Goal: Transaction & Acquisition: Purchase product/service

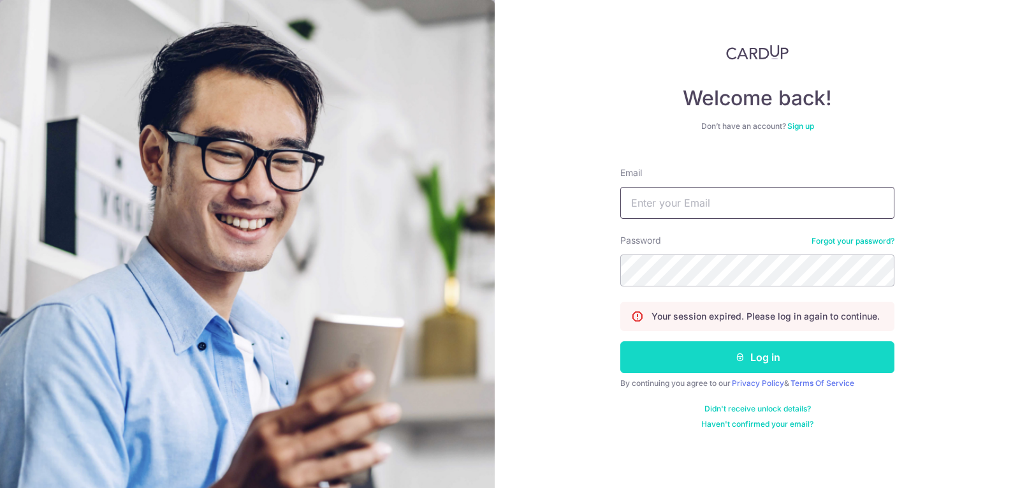
type input "kinloongfoo@gmail.com"
click at [683, 359] on button "Log in" at bounding box center [757, 357] width 274 height 32
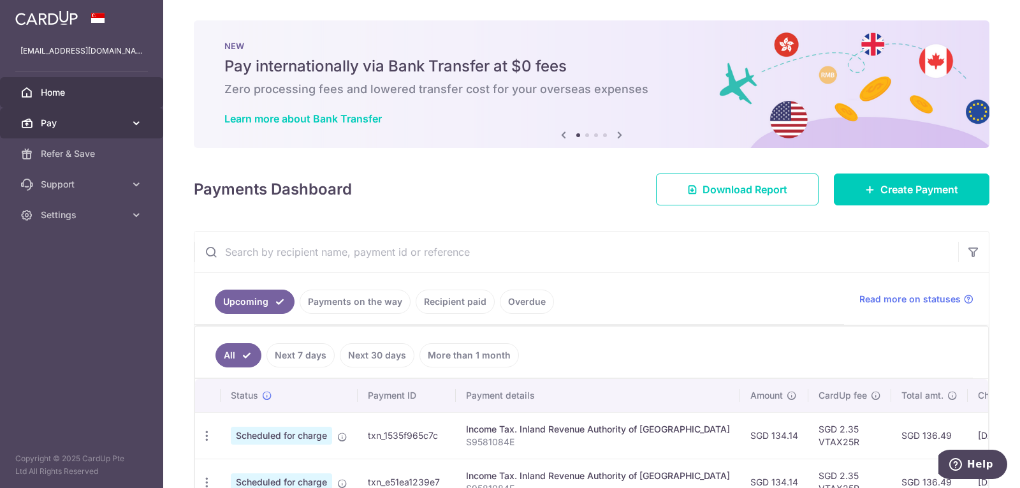
click at [82, 128] on span "Pay" at bounding box center [83, 123] width 84 height 13
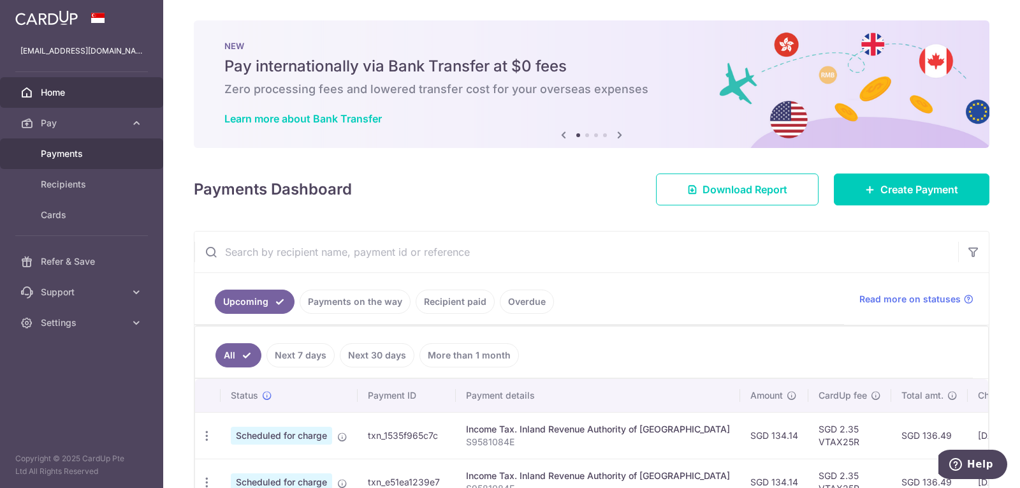
click at [94, 150] on span "Payments" at bounding box center [83, 153] width 84 height 13
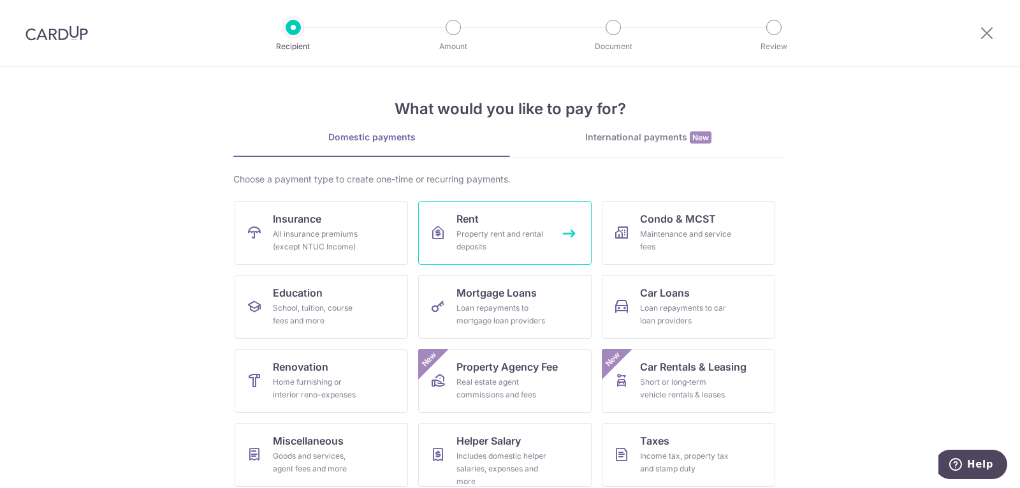
click at [519, 227] on link "Rent Property rent and rental deposits" at bounding box center [504, 233] width 173 height 64
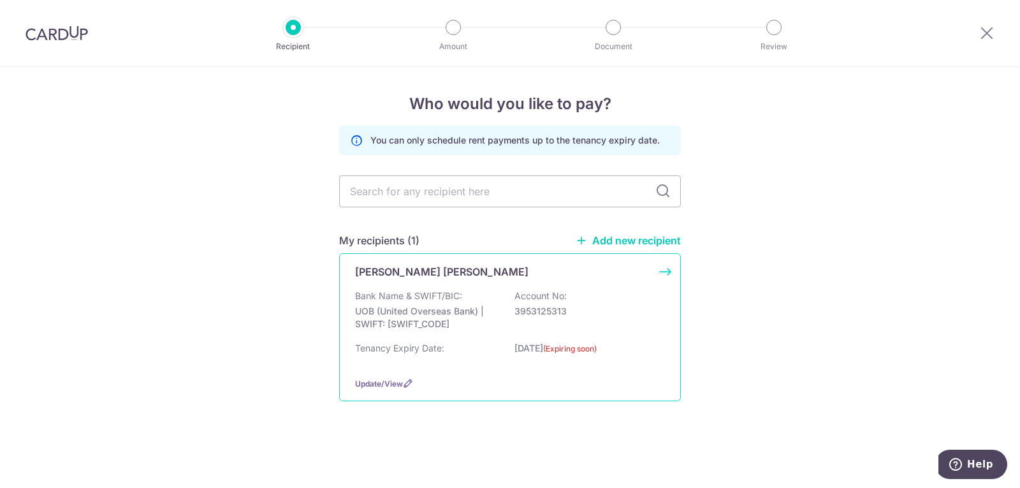
click at [557, 324] on div "Bank Name & SWIFT/BIC: UOB (United Overseas Bank) | SWIFT: UOVBSGSGXXX Account …" at bounding box center [510, 312] width 310 height 47
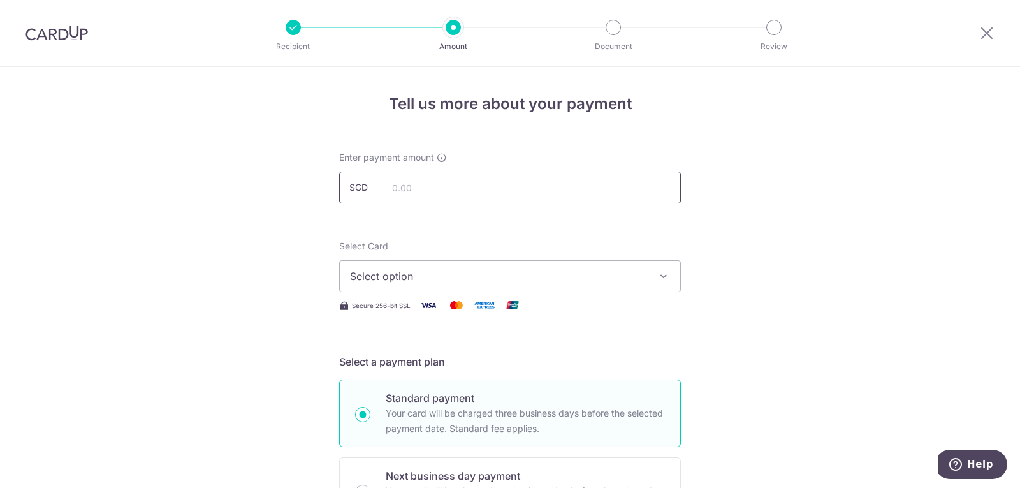
click at [535, 189] on input "text" at bounding box center [510, 187] width 342 height 32
type input "1,700.00"
click at [477, 276] on span "Select option" at bounding box center [498, 275] width 297 height 15
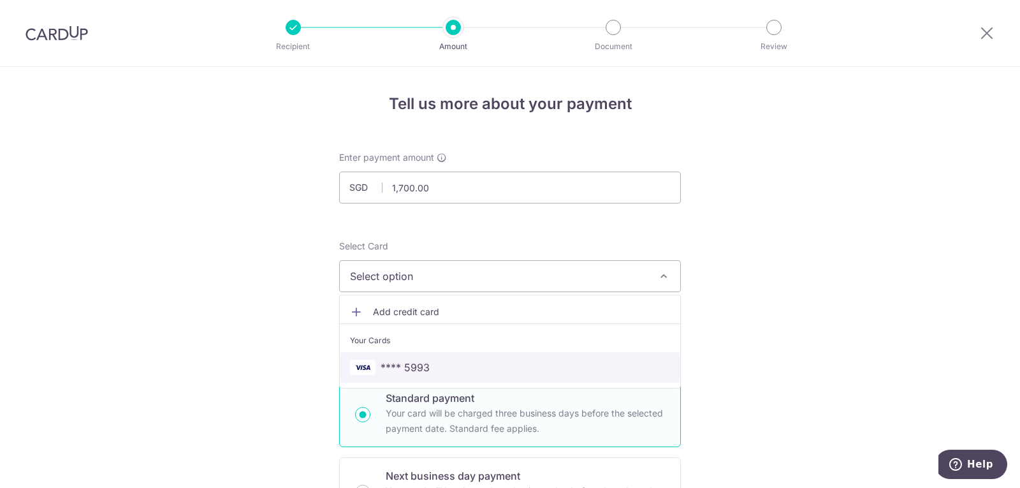
click at [450, 369] on span "**** 5993" at bounding box center [510, 366] width 320 height 15
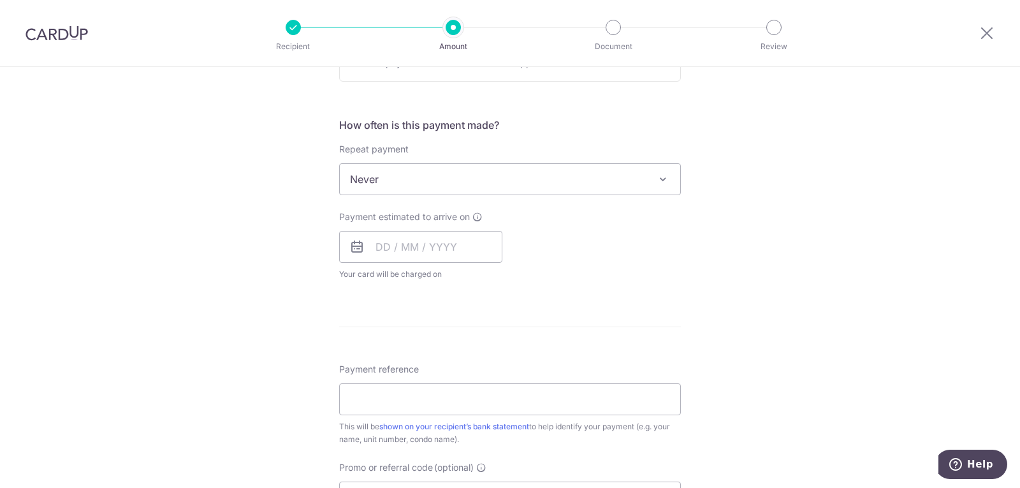
scroll to position [446, 0]
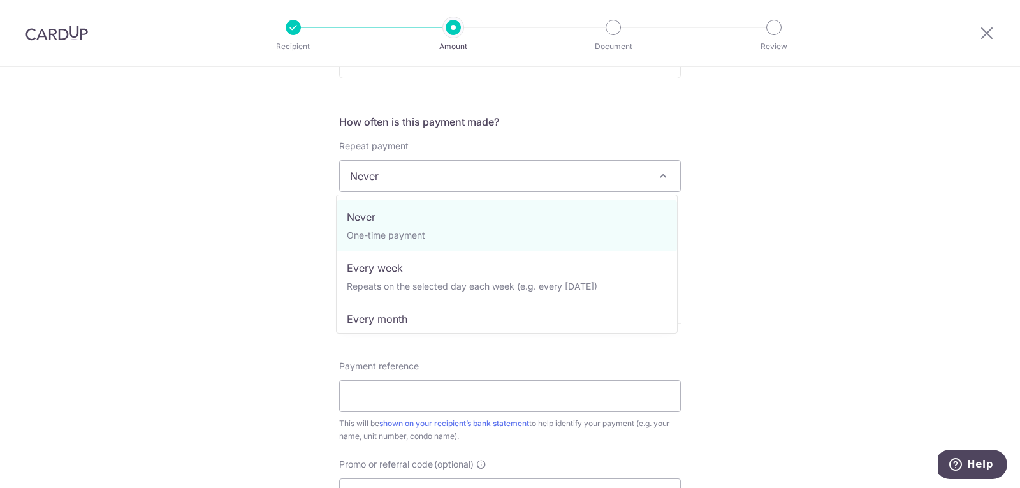
click at [467, 175] on span "Never" at bounding box center [510, 176] width 340 height 31
drag, startPoint x: 464, startPoint y: 232, endPoint x: 429, endPoint y: 229, distance: 35.1
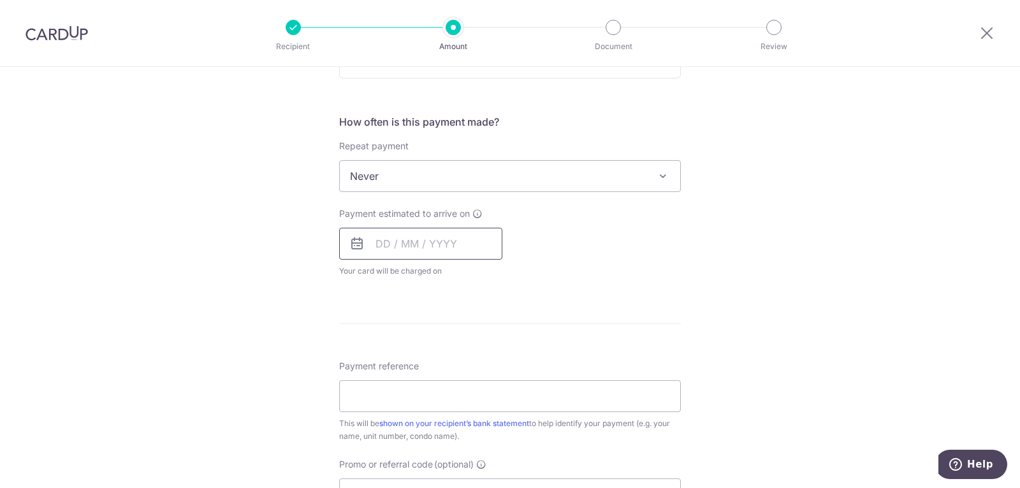
click at [371, 236] on input "text" at bounding box center [420, 244] width 163 height 32
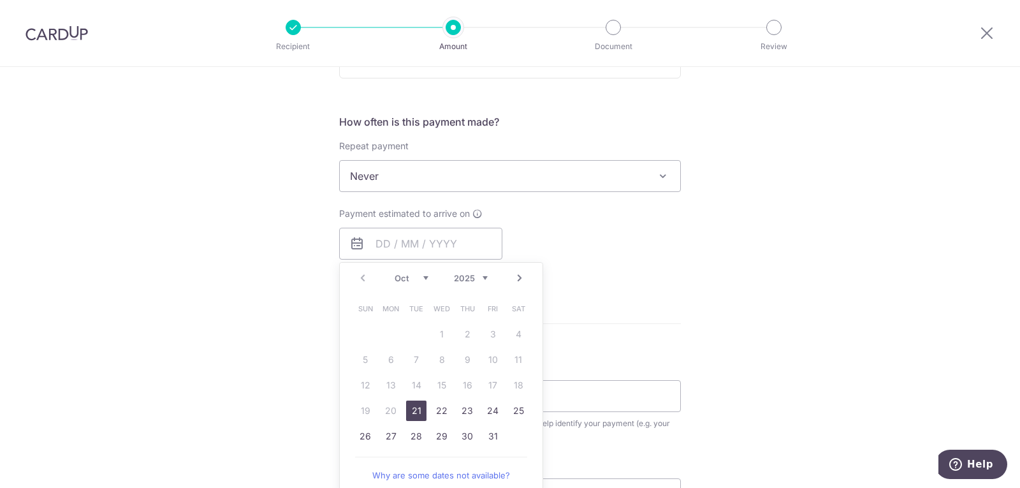
click at [419, 277] on select "Oct Nov Dec" at bounding box center [412, 278] width 34 height 10
click at [383, 414] on link "17" at bounding box center [390, 410] width 20 height 20
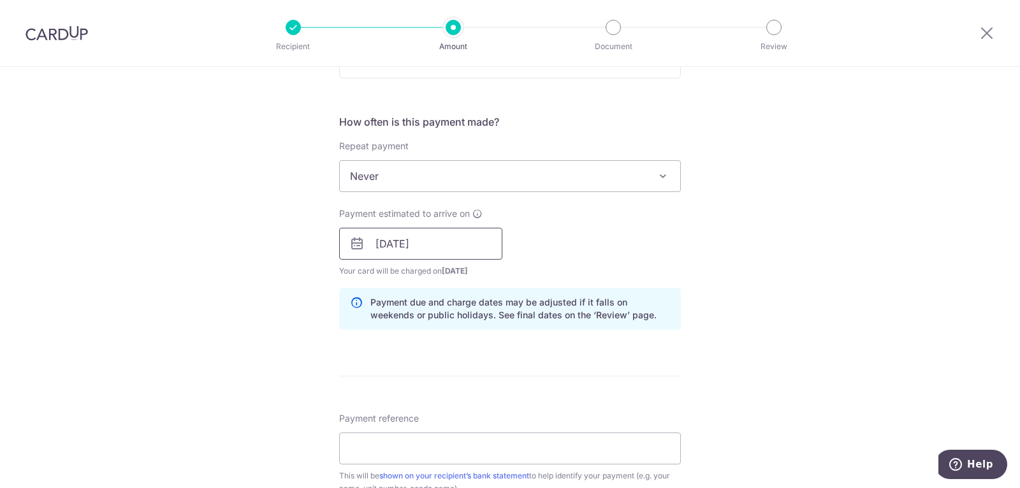
click at [440, 242] on input "17/11/2025" at bounding box center [420, 244] width 163 height 32
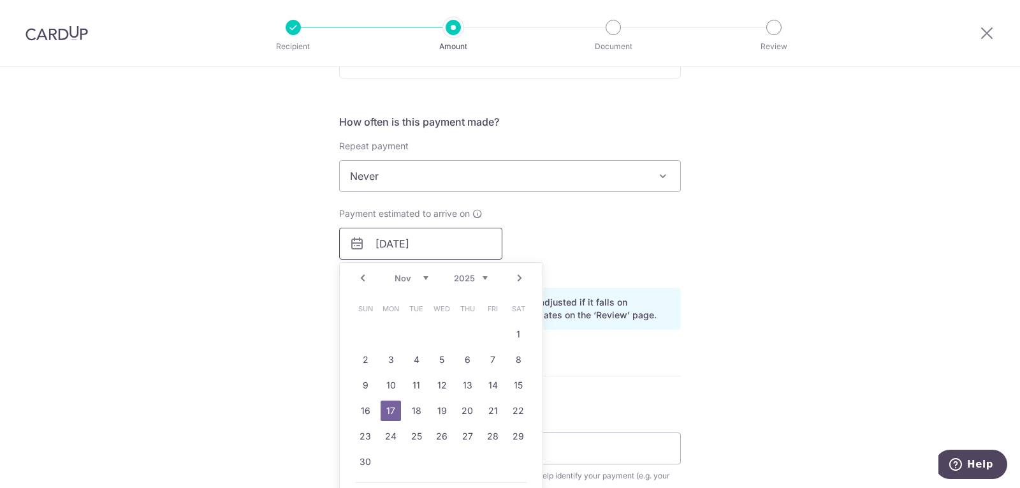
click at [440, 242] on input "17/11/2025" at bounding box center [420, 244] width 163 height 32
click at [570, 236] on div "Payment estimated to arrive on 17/11/2025 Prev Next Oct Nov Dec 2025 2026 2027 …" at bounding box center [509, 242] width 357 height 70
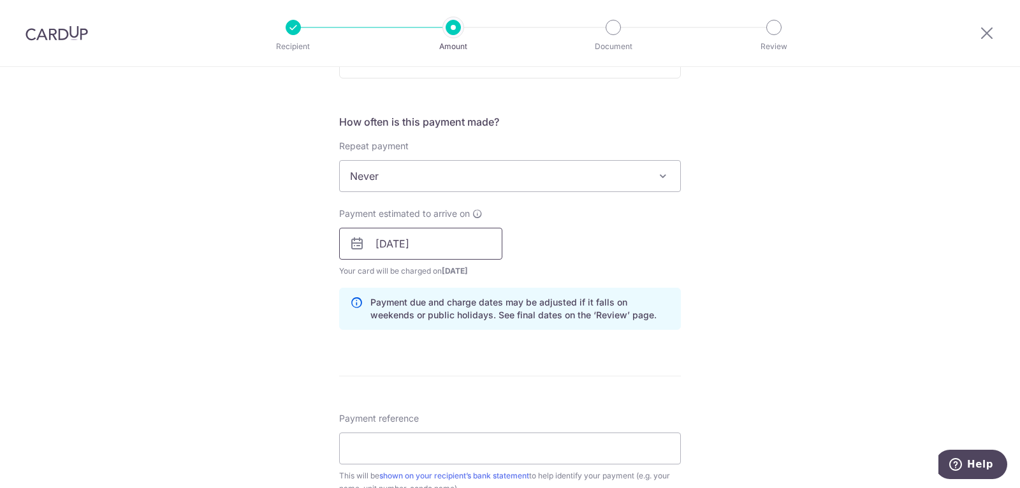
click at [454, 250] on input "17/11/2025" at bounding box center [420, 244] width 163 height 32
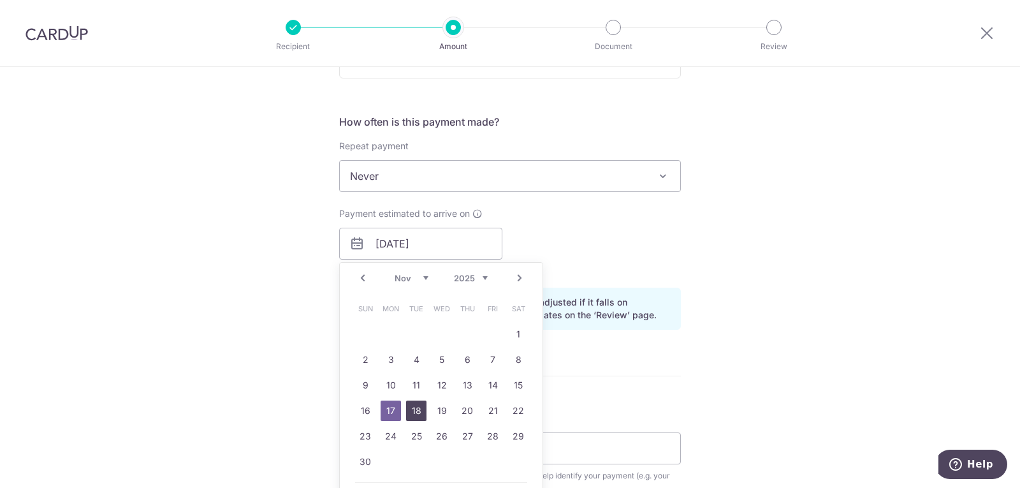
click at [408, 406] on link "18" at bounding box center [416, 410] width 20 height 20
type input "18/11/2025"
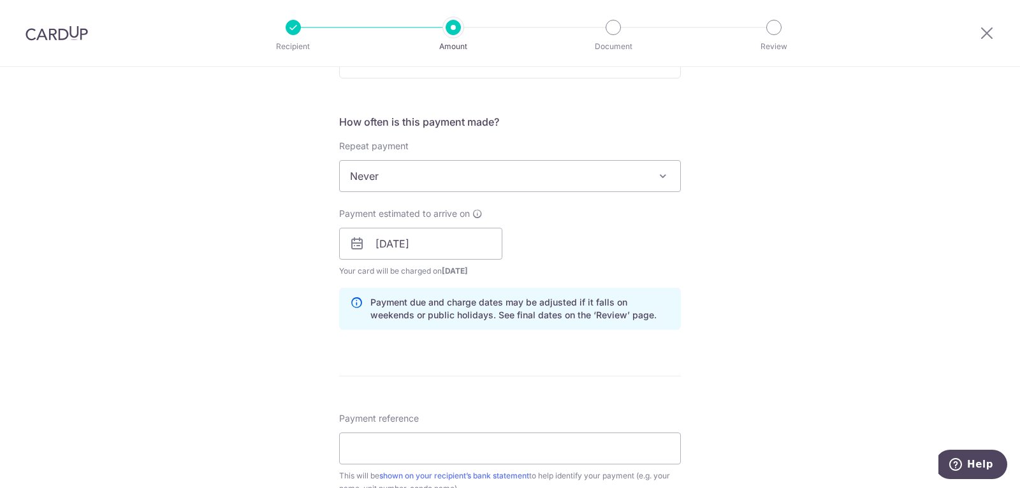
click at [537, 244] on div "Payment estimated to arrive on 18/11/2025 Prev Next Nov Dec 2025 2026 2027 2028…" at bounding box center [509, 242] width 357 height 70
click at [460, 254] on input "[DATE]" at bounding box center [420, 244] width 163 height 32
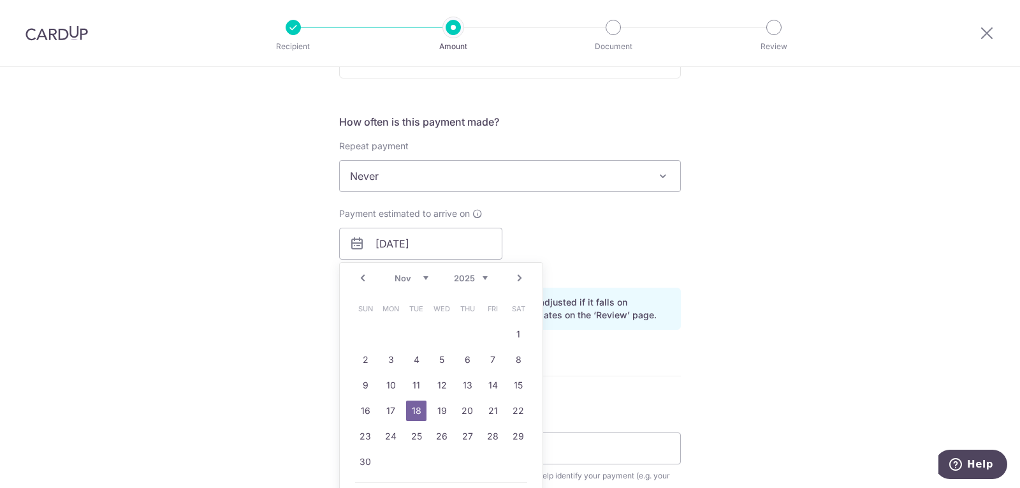
click at [548, 231] on div "Payment estimated to arrive on 18/11/2025 Prev Next Oct Nov Dec 2025 2026 2027 …" at bounding box center [509, 242] width 357 height 70
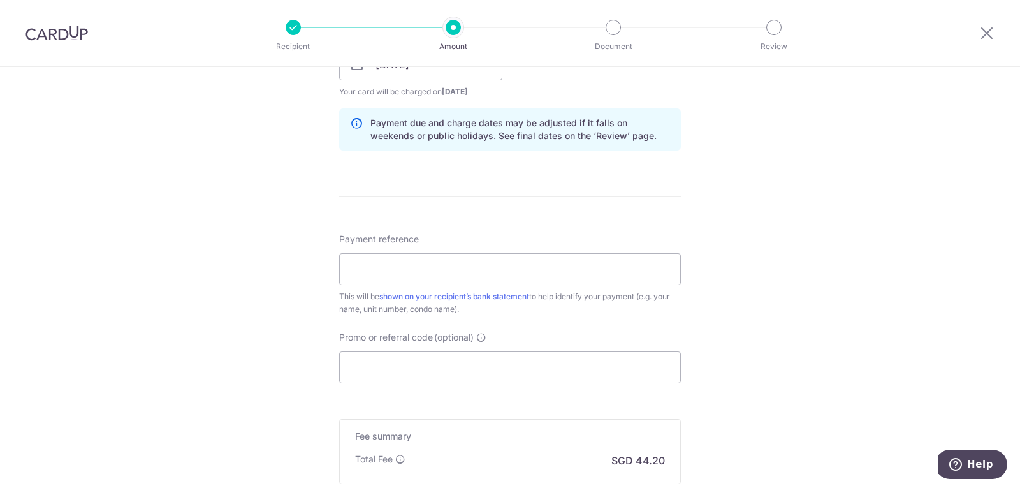
scroll to position [637, 0]
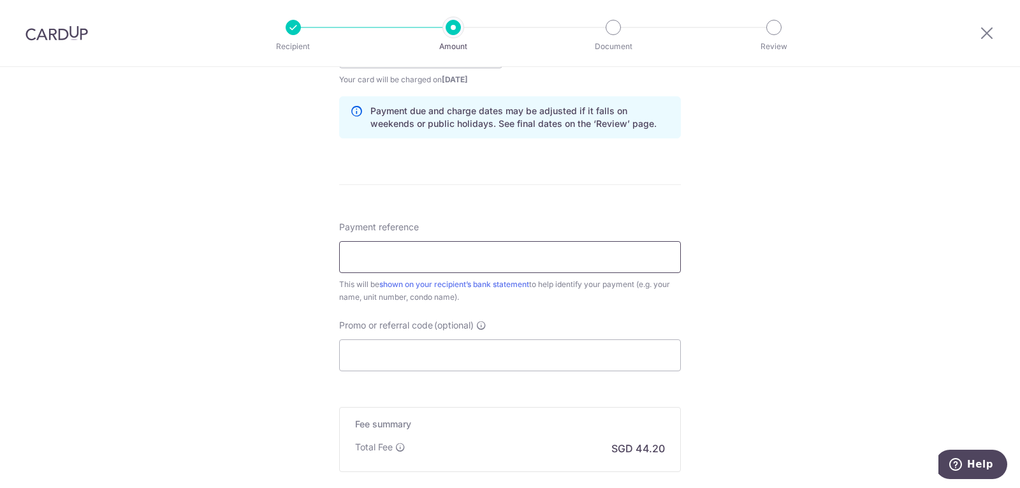
click at [446, 256] on input "Payment reference" at bounding box center [510, 257] width 342 height 32
type input "MR15-32"
click at [481, 356] on input "Promo or referral code (optional)" at bounding box center [510, 355] width 342 height 32
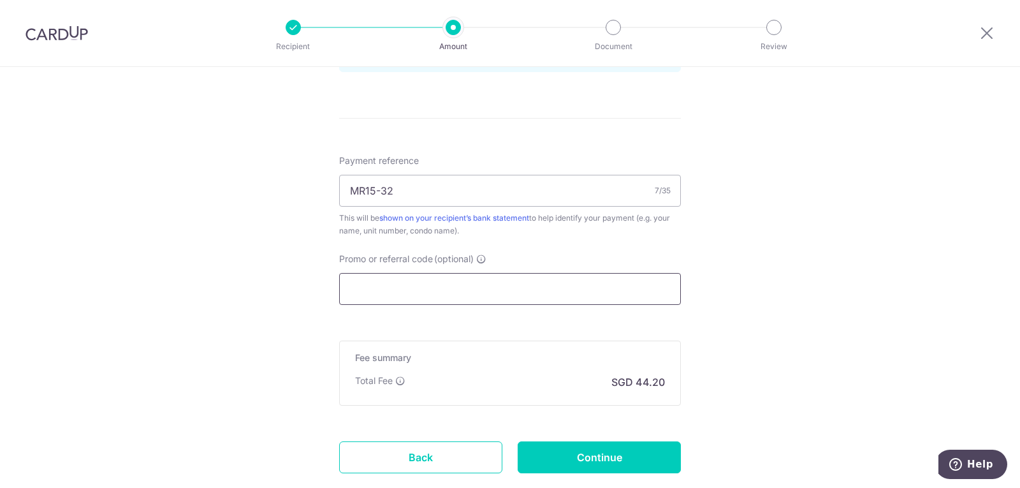
scroll to position [657, 0]
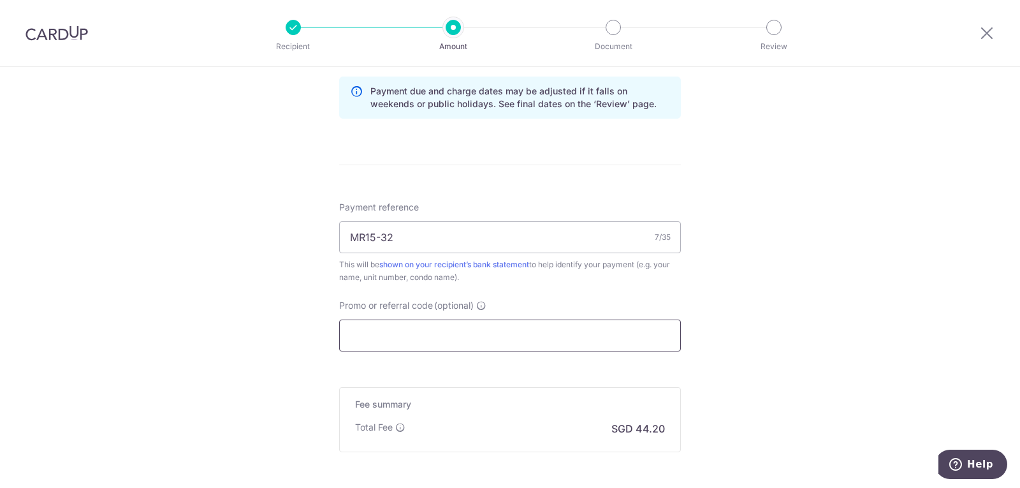
paste input "SAVERENT179"
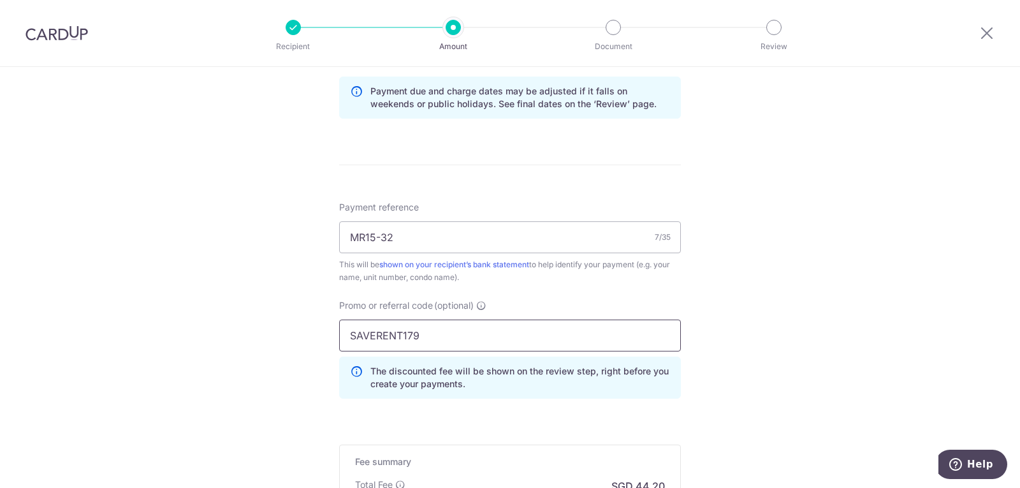
type input "SAVERENT179"
click at [245, 298] on div "Tell us more about your payment Enter payment amount SGD 1,700.00 1700.00 Selec…" at bounding box center [510, 41] width 1020 height 1263
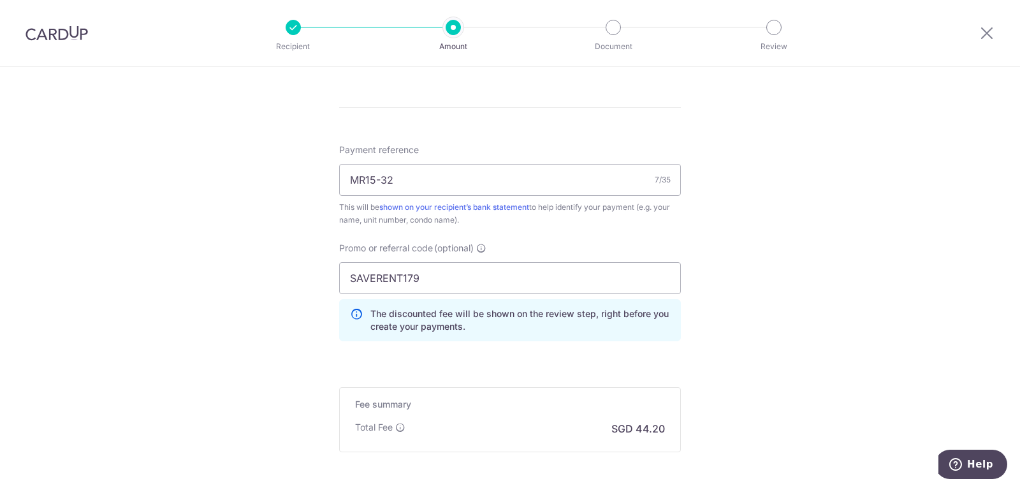
scroll to position [842, 0]
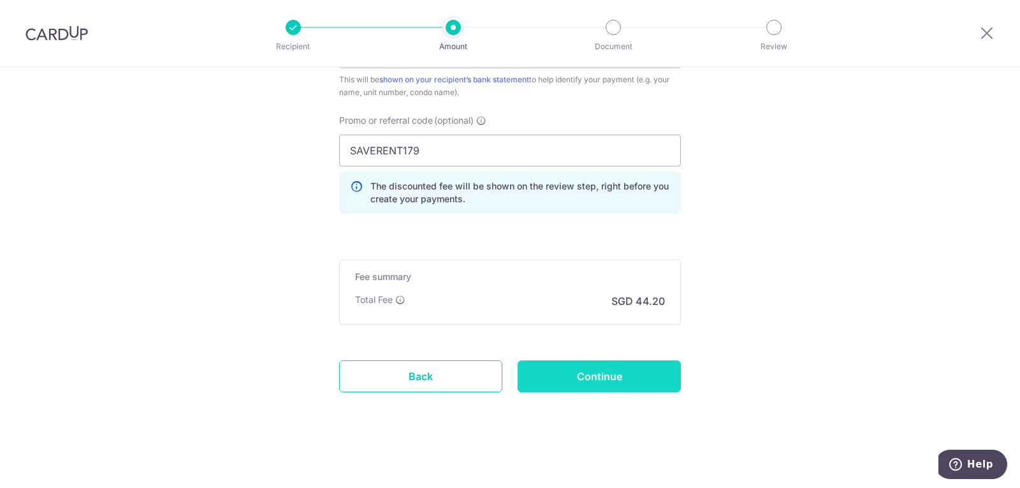
click at [604, 375] on input "Continue" at bounding box center [599, 376] width 163 height 32
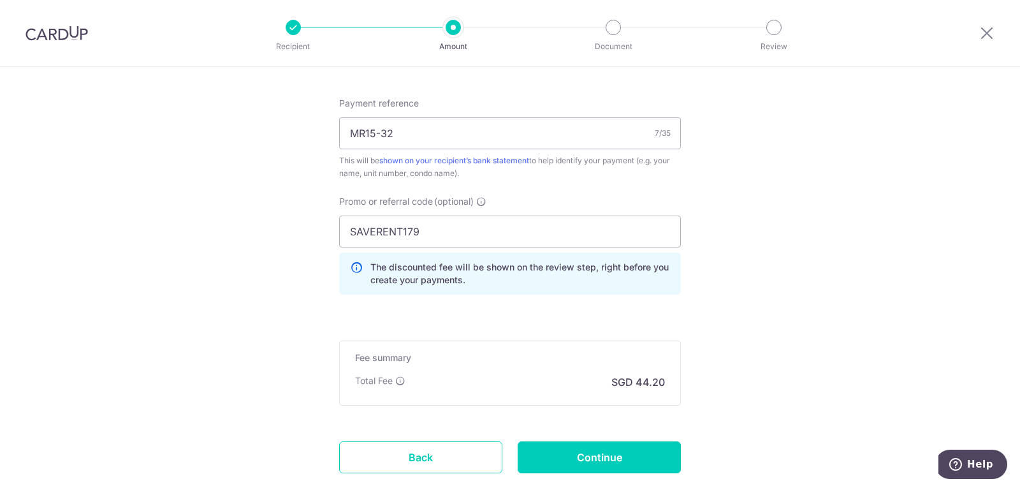
scroll to position [873, 0]
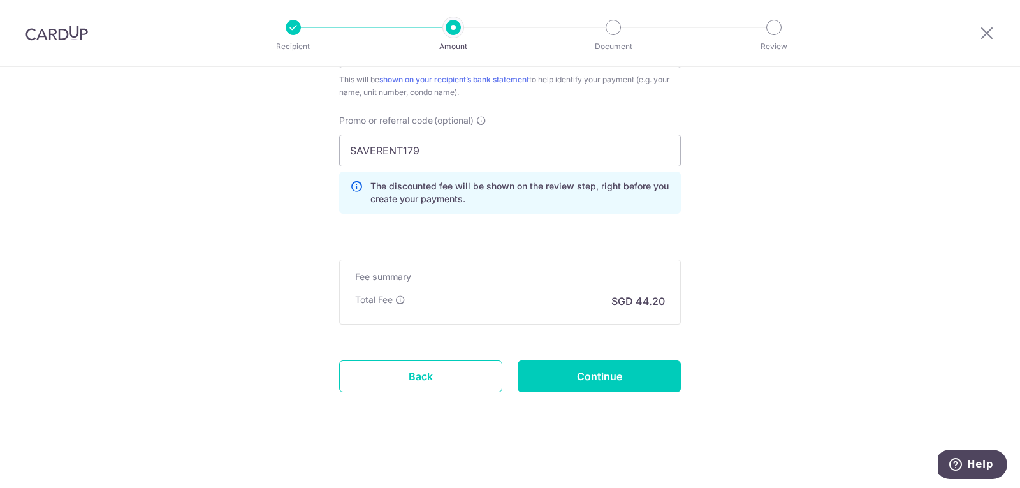
click at [577, 376] on input "Continue" at bounding box center [599, 376] width 163 height 32
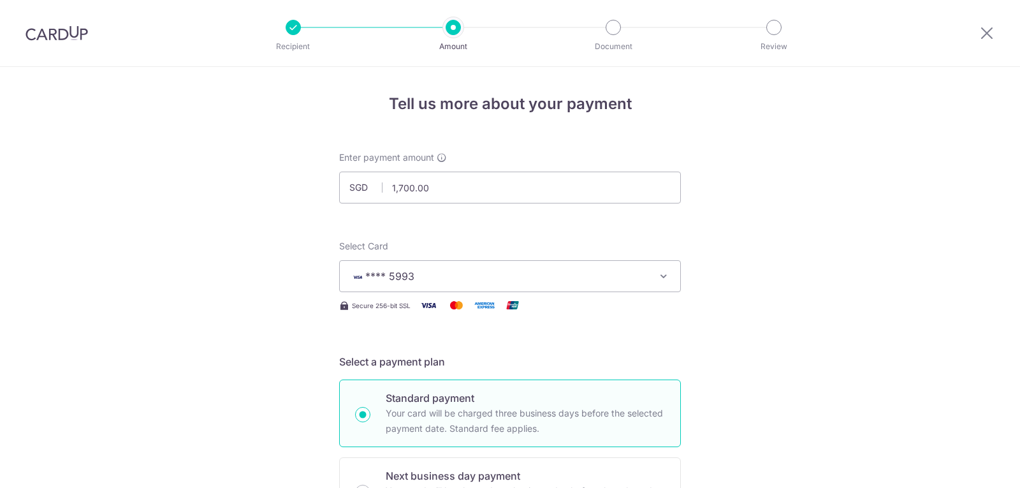
scroll to position [644, 0]
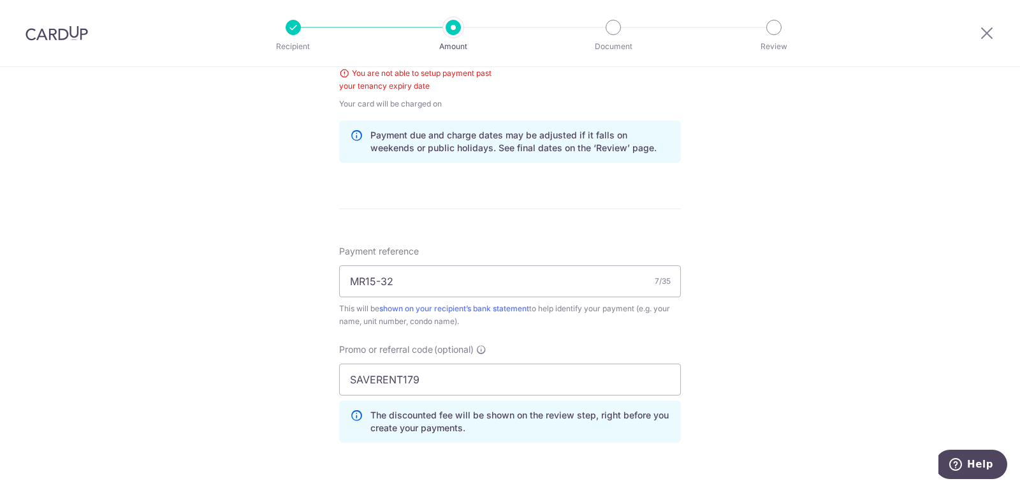
click at [298, 32] on div at bounding box center [293, 27] width 15 height 15
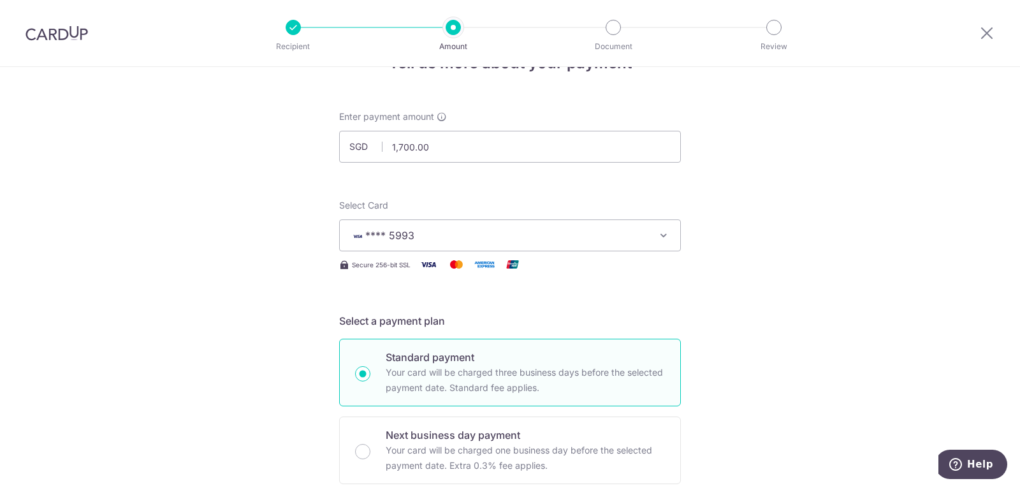
scroll to position [0, 0]
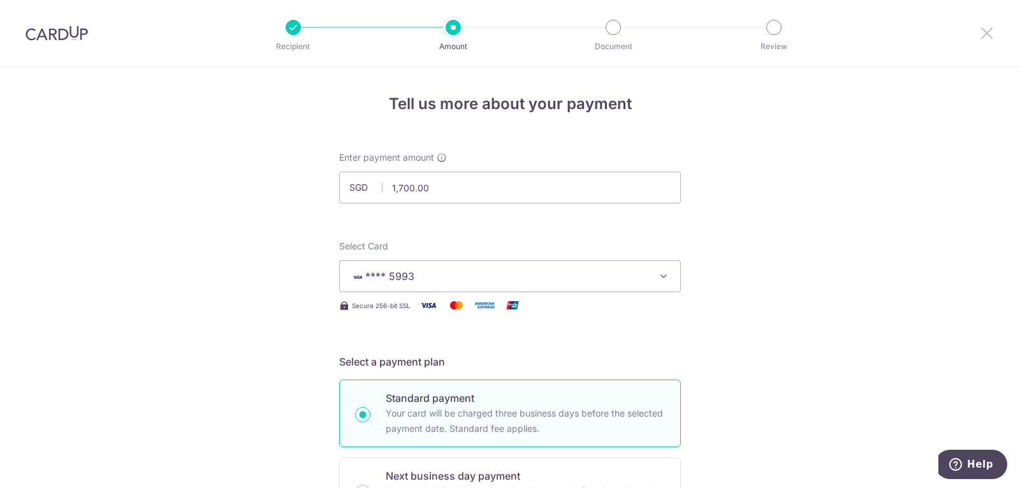
click at [985, 33] on icon at bounding box center [986, 33] width 15 height 16
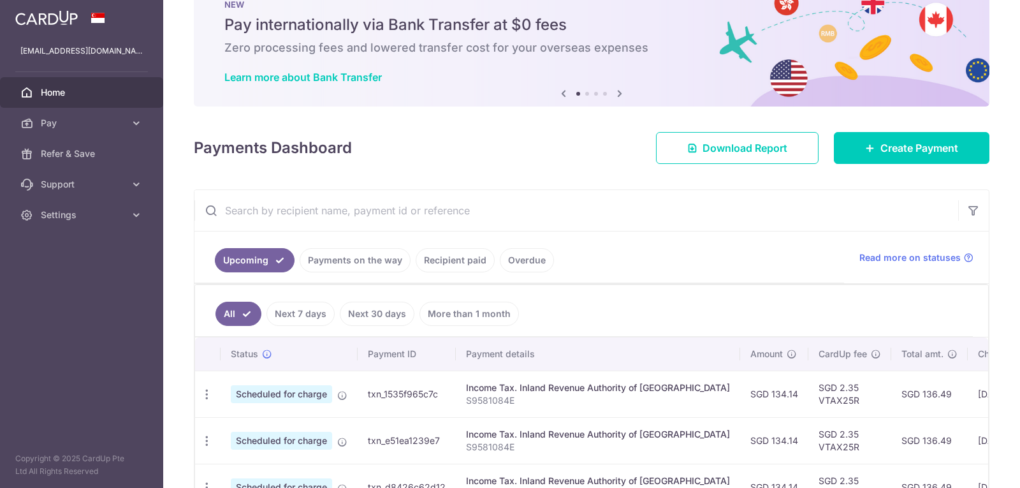
scroll to position [64, 0]
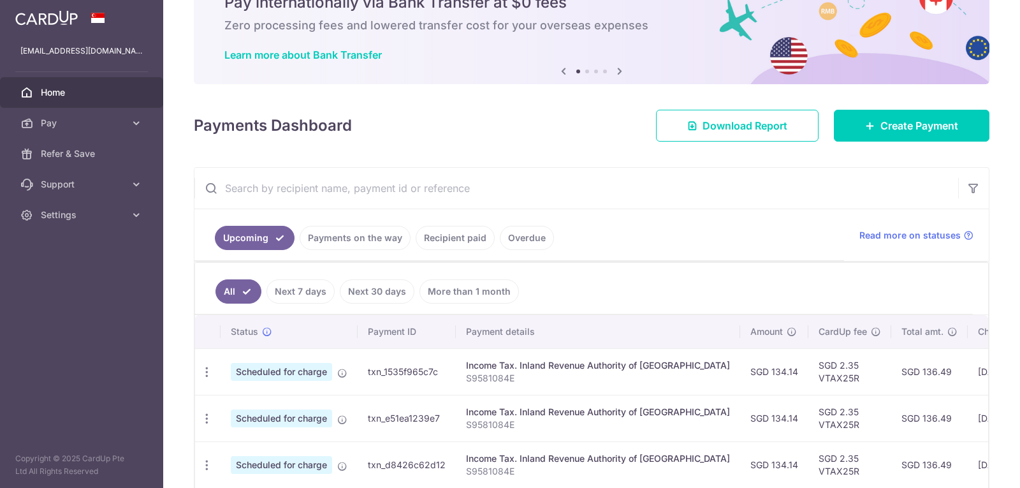
click at [414, 246] on li "Recipient paid" at bounding box center [452, 238] width 84 height 24
click at [443, 237] on link "Recipient paid" at bounding box center [455, 238] width 79 height 24
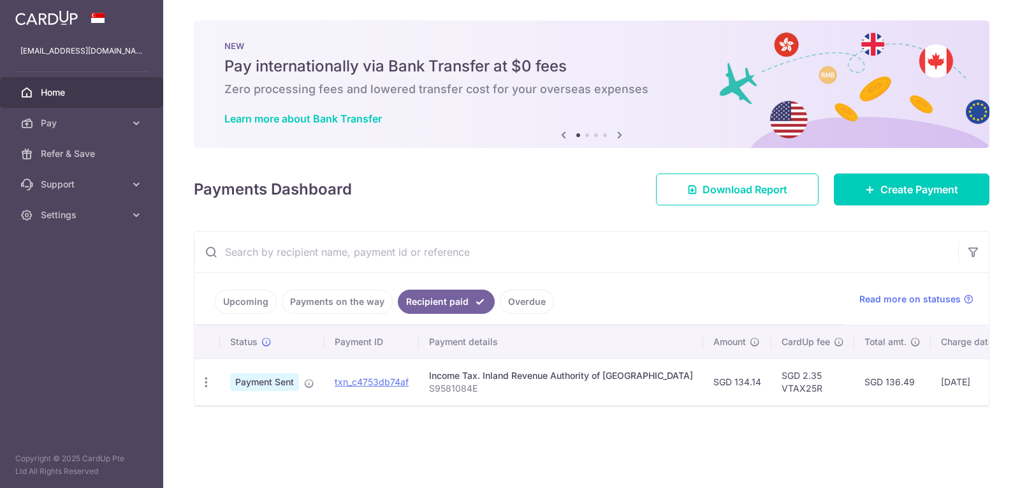
scroll to position [0, 0]
click at [367, 306] on link "Payments on the way" at bounding box center [337, 301] width 111 height 24
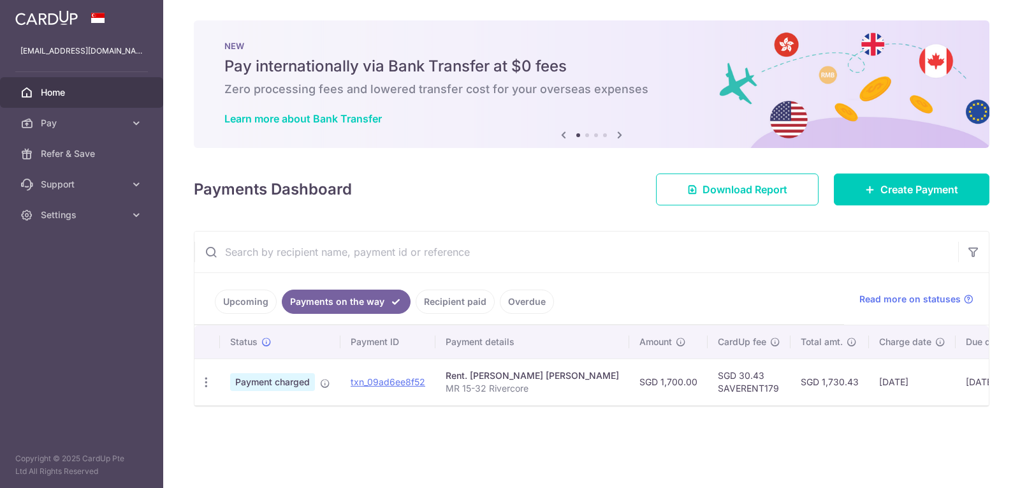
click at [537, 301] on link "Overdue" at bounding box center [527, 301] width 54 height 24
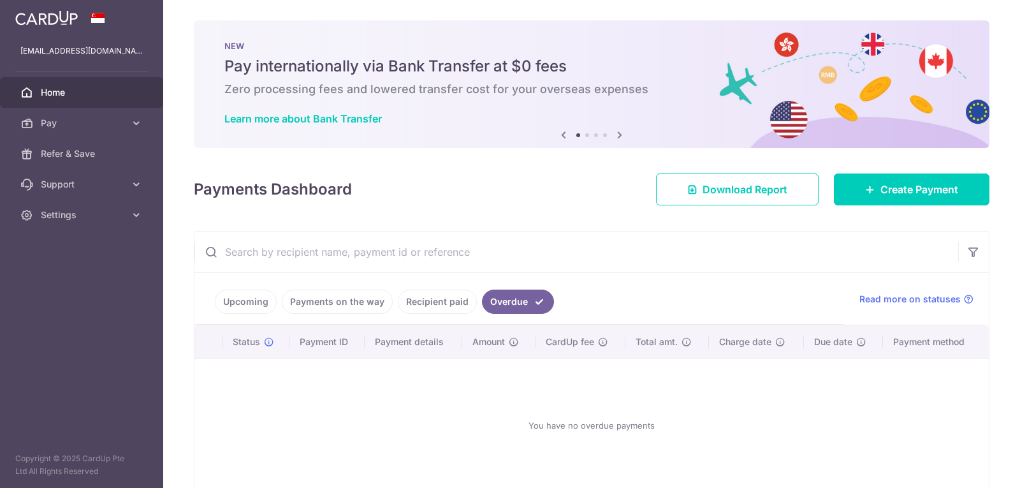
click at [460, 297] on link "Recipient paid" at bounding box center [437, 301] width 79 height 24
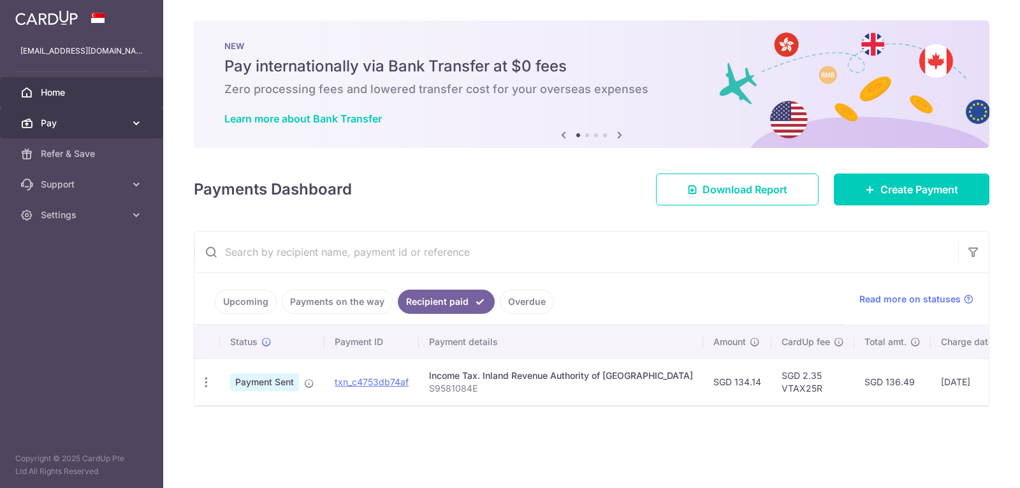
click at [81, 122] on span "Pay" at bounding box center [83, 123] width 84 height 13
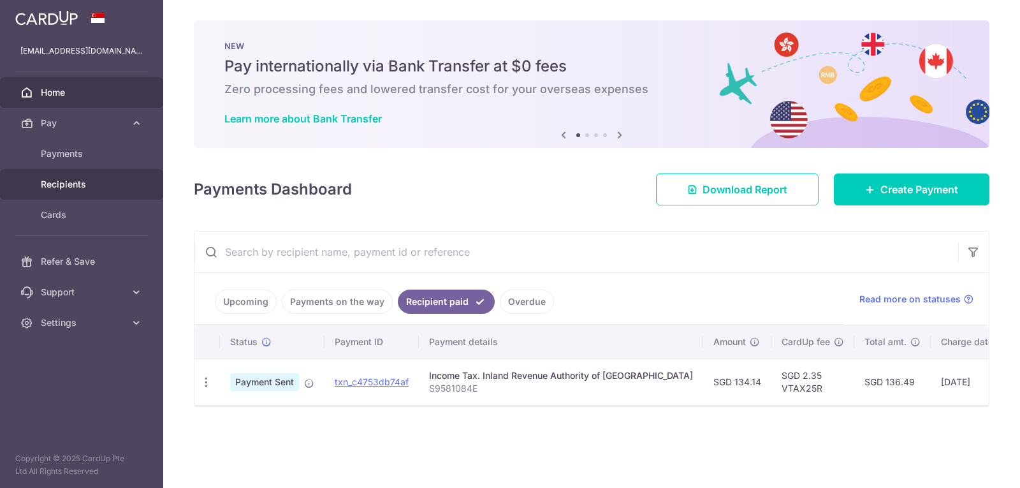
click at [115, 178] on span "Recipients" at bounding box center [83, 184] width 84 height 13
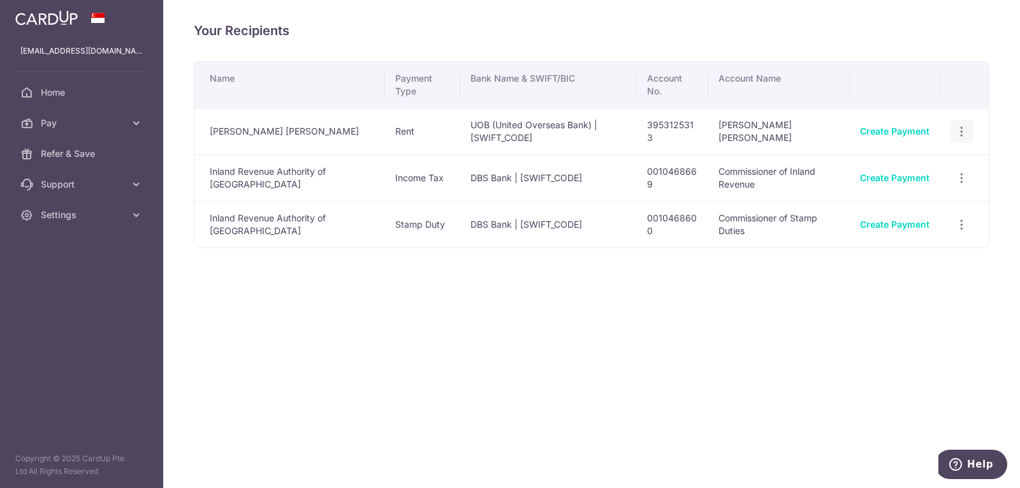
click at [964, 133] on icon "button" at bounding box center [961, 131] width 13 height 13
click at [899, 170] on span "View/Edit" at bounding box center [919, 166] width 87 height 15
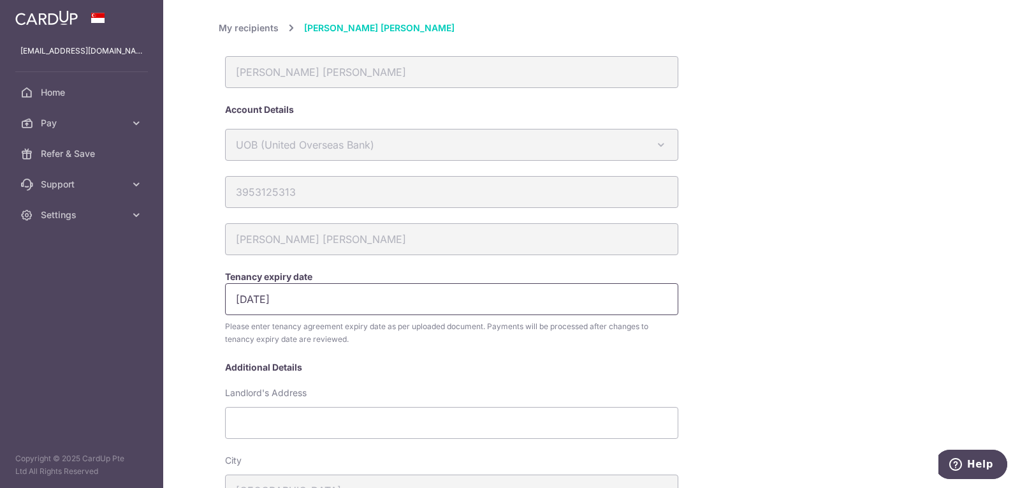
click at [291, 308] on input "[DATE]" at bounding box center [451, 299] width 453 height 32
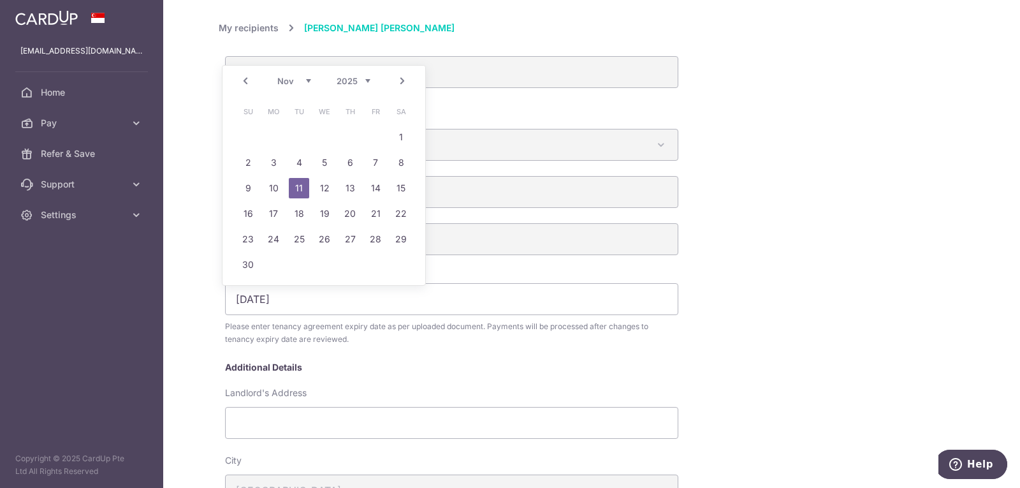
click at [371, 79] on div "Prev Next Oct Nov Dec 2025 2026 2027 2028 2029 2030 2031 2032 2033 2034 2035" at bounding box center [323, 81] width 203 height 31
click at [368, 79] on select "2025 2026 2027 2028 2029 2030 2031 2032 2033 2034 2035" at bounding box center [354, 81] width 34 height 10
click at [304, 82] on select "Jan Feb Mar Apr May Jun Jul Aug Sep Oct Nov Dec" at bounding box center [294, 81] width 34 height 10
click at [356, 182] on link "14" at bounding box center [350, 188] width 20 height 20
type input "14/05/2026"
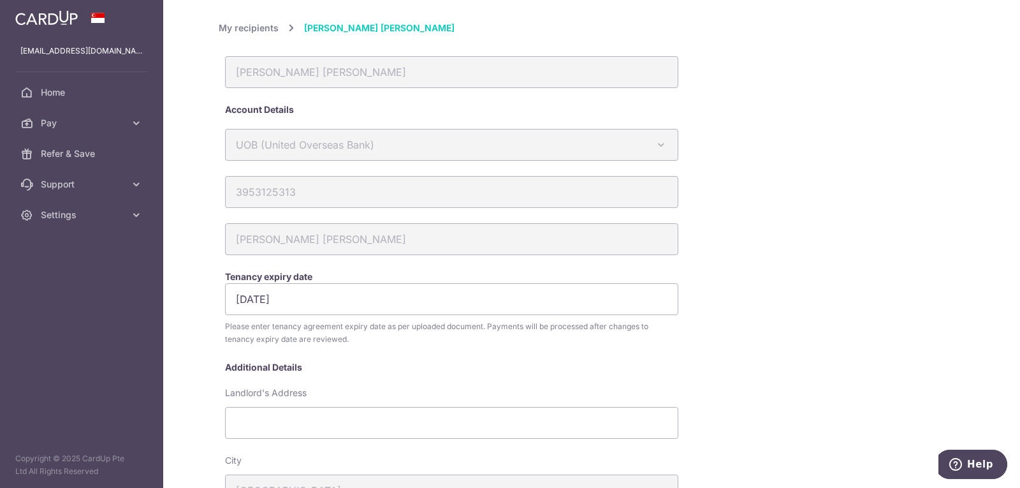
drag, startPoint x: 805, startPoint y: 188, endPoint x: 750, endPoint y: 204, distance: 57.7
click at [805, 188] on div "My recipients Raymond Chai Goh Ming Raymond Chai Goh Ming Account Details UOB (…" at bounding box center [592, 442] width 746 height 844
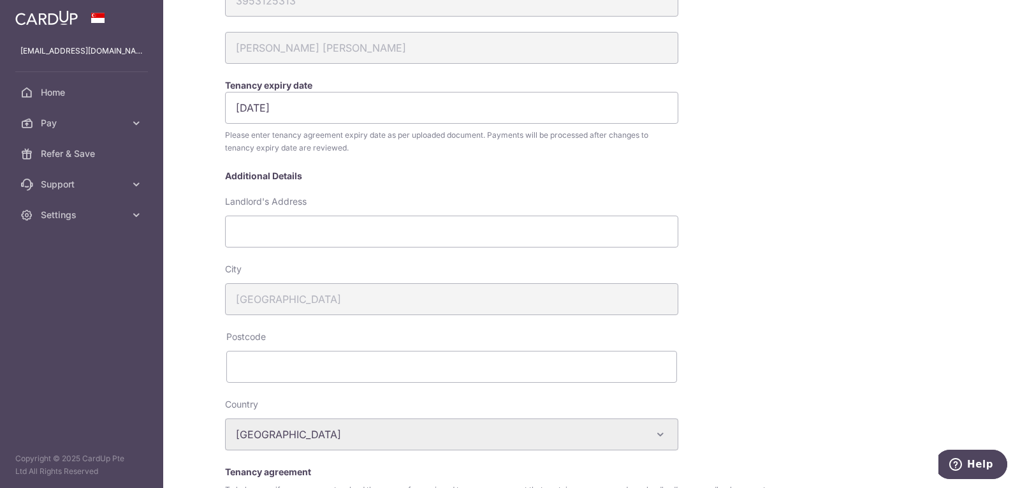
scroll to position [437, 0]
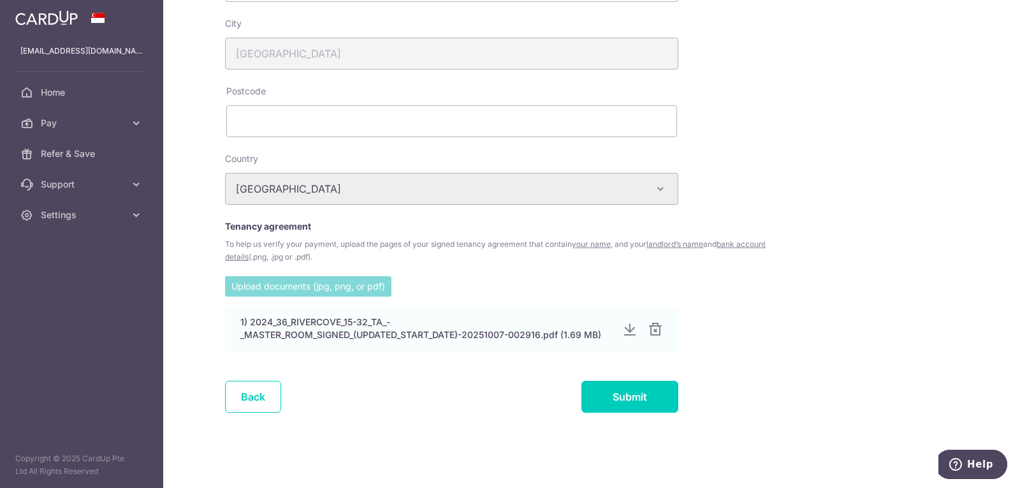
click at [284, 288] on input "file" at bounding box center [308, 285] width 166 height 19
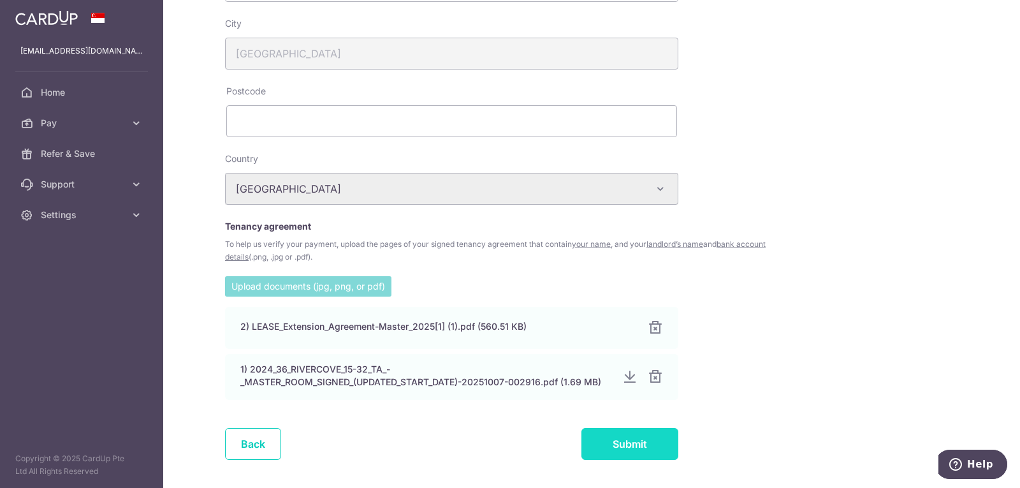
click at [637, 448] on input "Submit" at bounding box center [629, 444] width 97 height 32
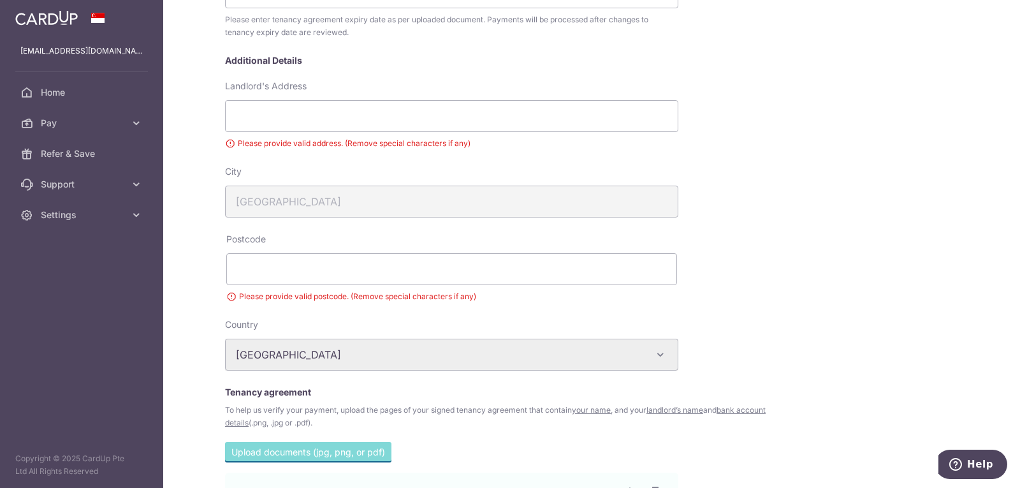
scroll to position [217, 0]
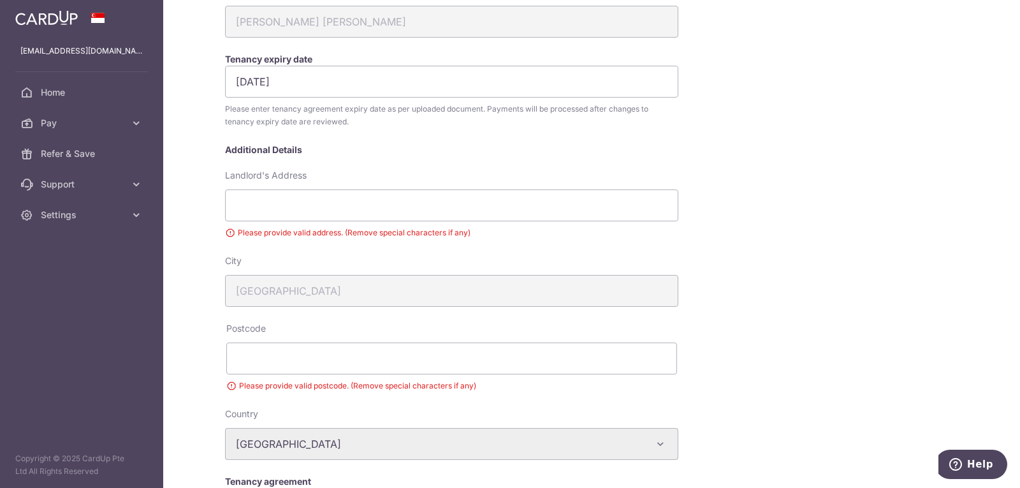
click at [301, 223] on div "Landlord's Address Please provide valid address. (Remove special characters if …" at bounding box center [451, 204] width 453 height 70
click at [298, 210] on input "Landlord's Address" at bounding box center [451, 205] width 453 height 32
type input "36 ANCHORVALE LANE"
type input "544592"
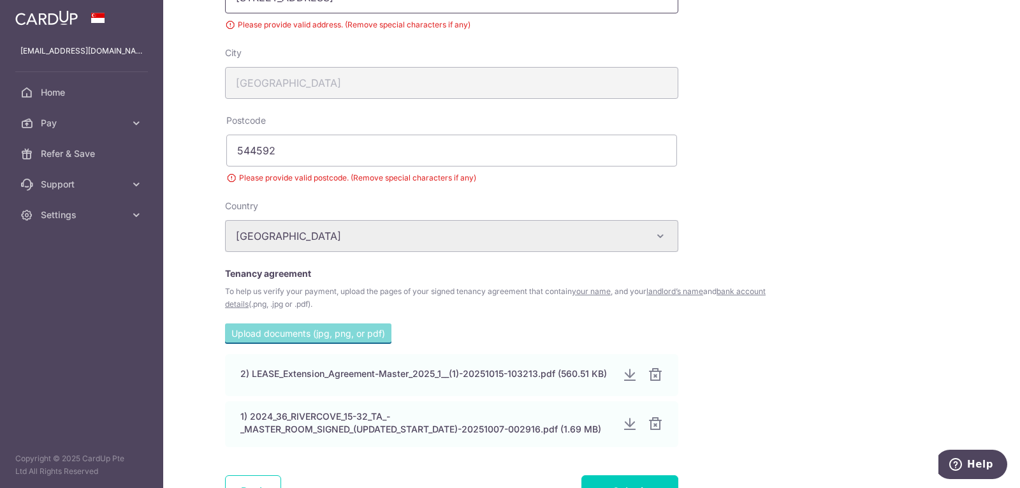
scroll to position [519, 0]
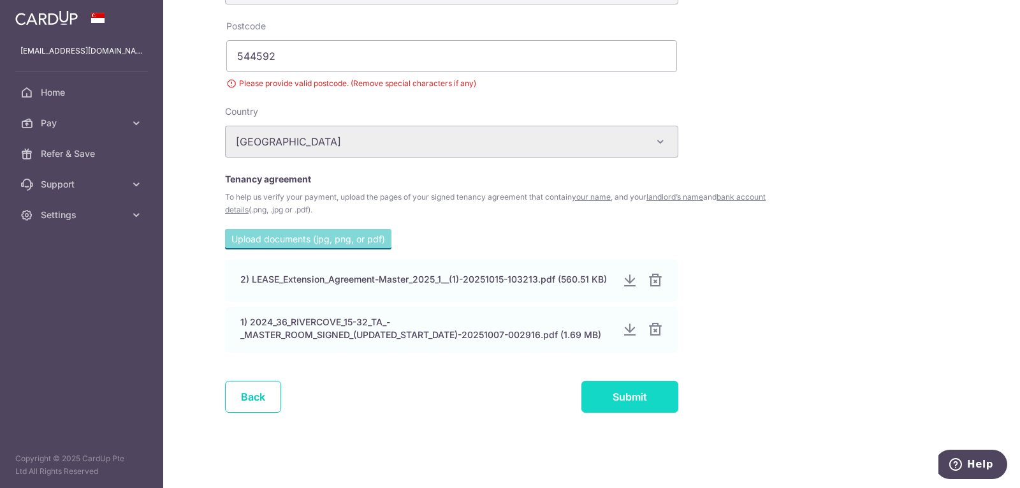
click at [606, 387] on input "Submit" at bounding box center [629, 396] width 97 height 32
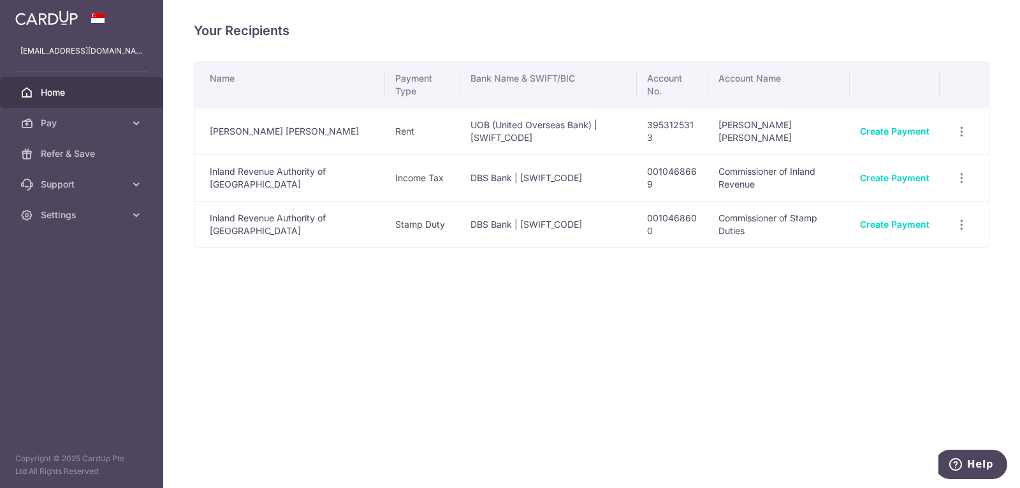
click at [114, 82] on link "Home" at bounding box center [81, 92] width 163 height 31
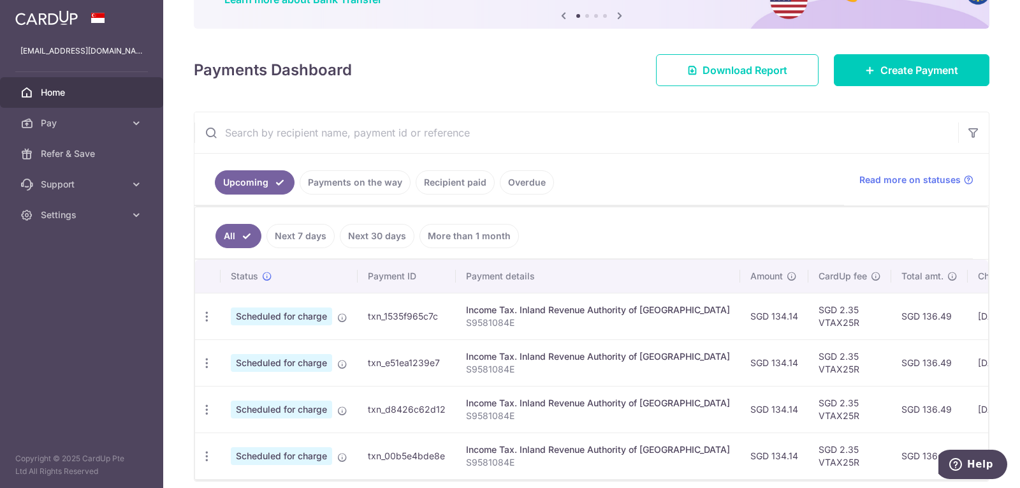
scroll to position [179, 0]
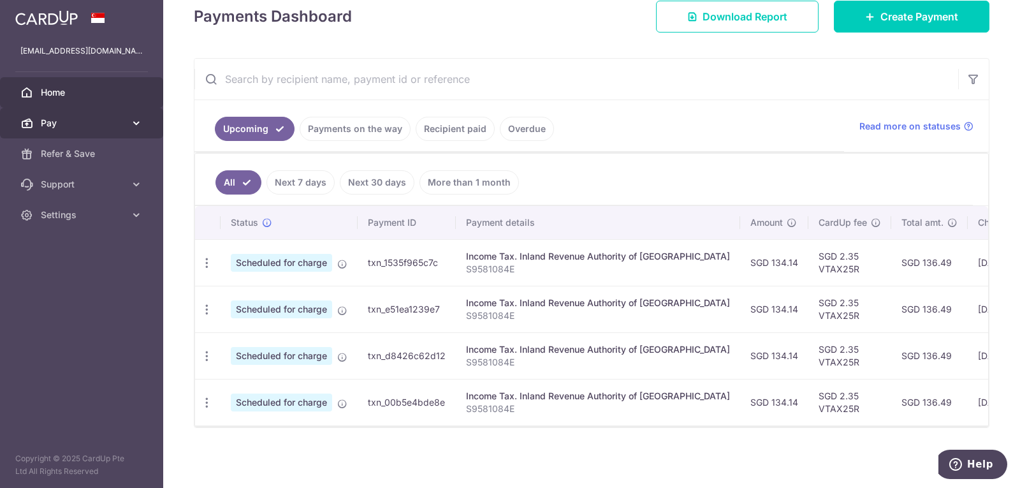
click at [123, 134] on link "Pay" at bounding box center [81, 123] width 163 height 31
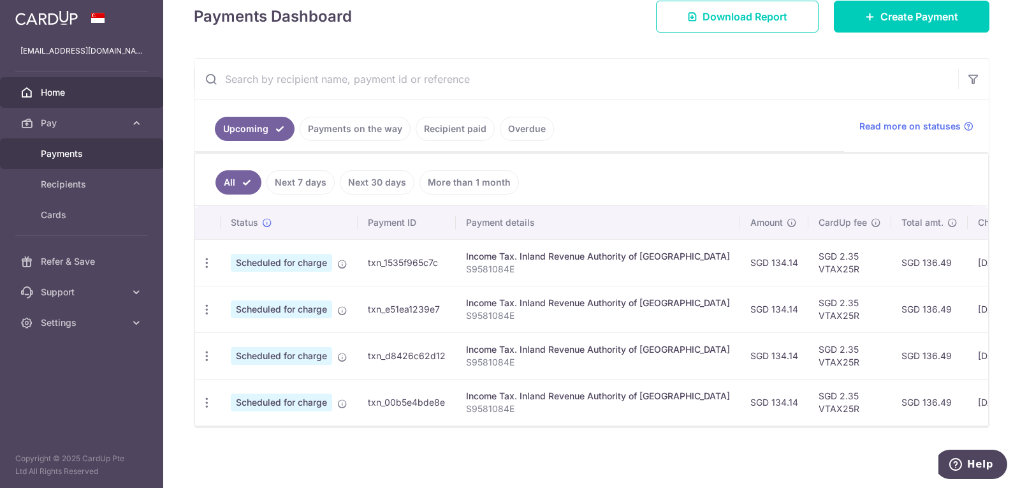
click at [106, 150] on span "Payments" at bounding box center [83, 153] width 84 height 13
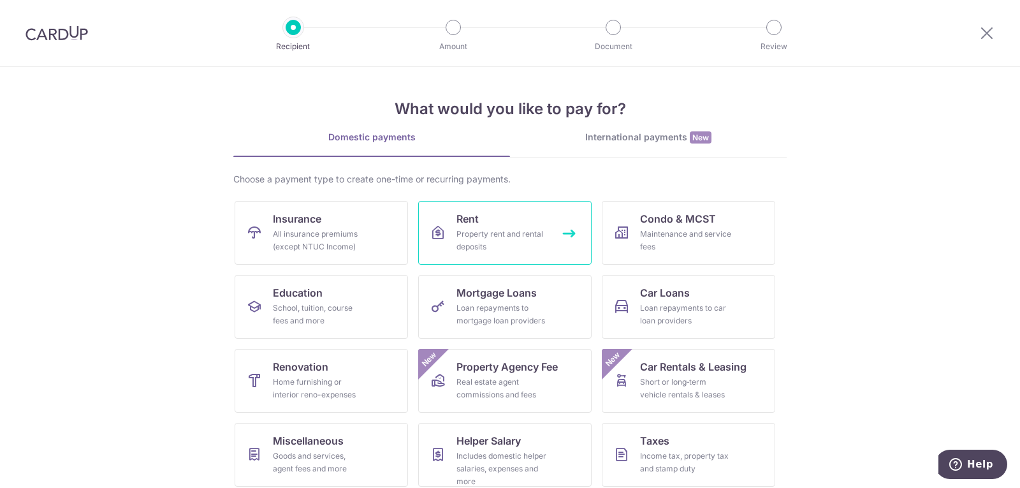
click at [503, 224] on link "Rent Property rent and rental deposits" at bounding box center [504, 233] width 173 height 64
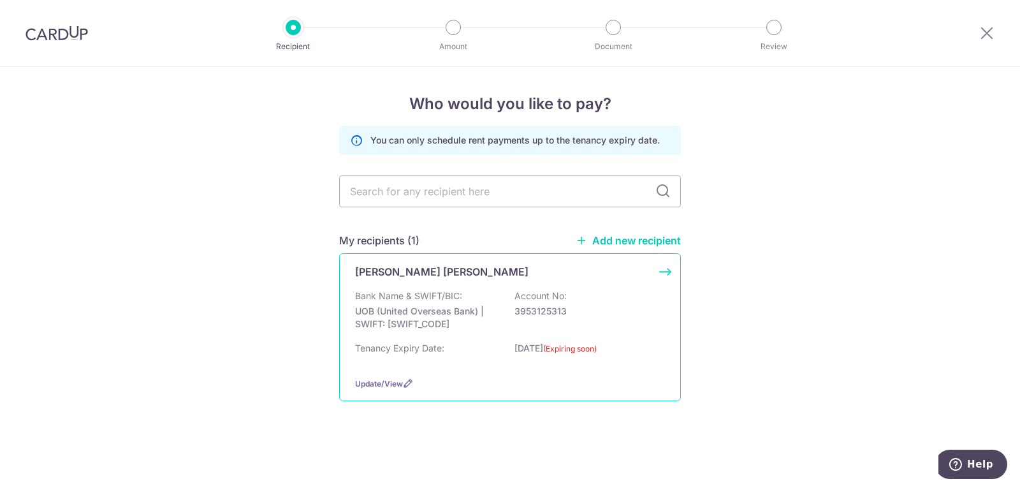
click at [605, 282] on div "[PERSON_NAME] [PERSON_NAME] Bank Name & SWIFT/BIC: UOB (United Overseas Bank) |…" at bounding box center [510, 327] width 342 height 148
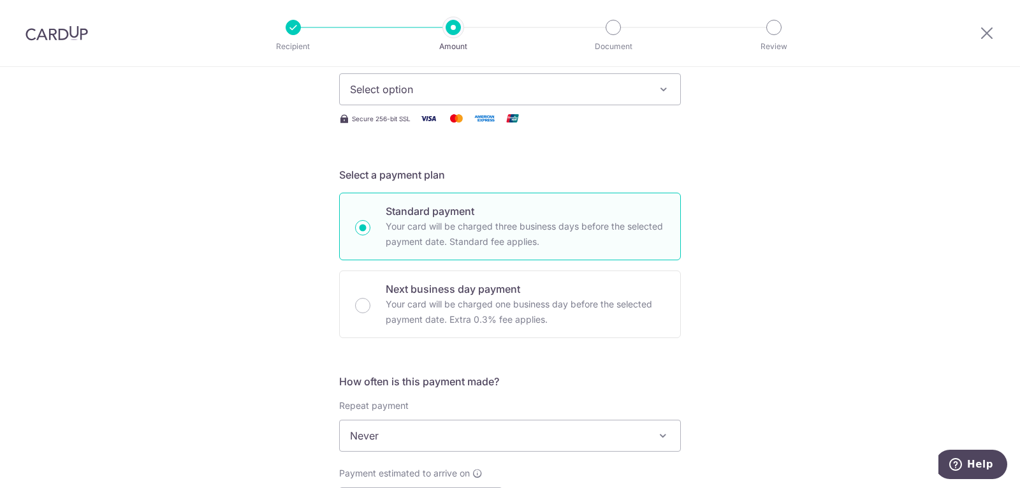
scroll to position [319, 0]
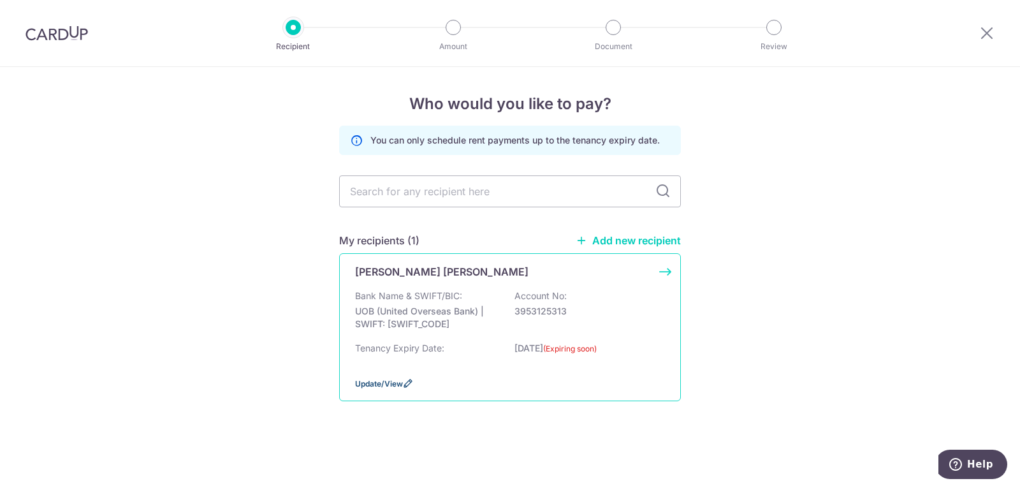
click at [391, 386] on span "Update/View" at bounding box center [379, 384] width 48 height 10
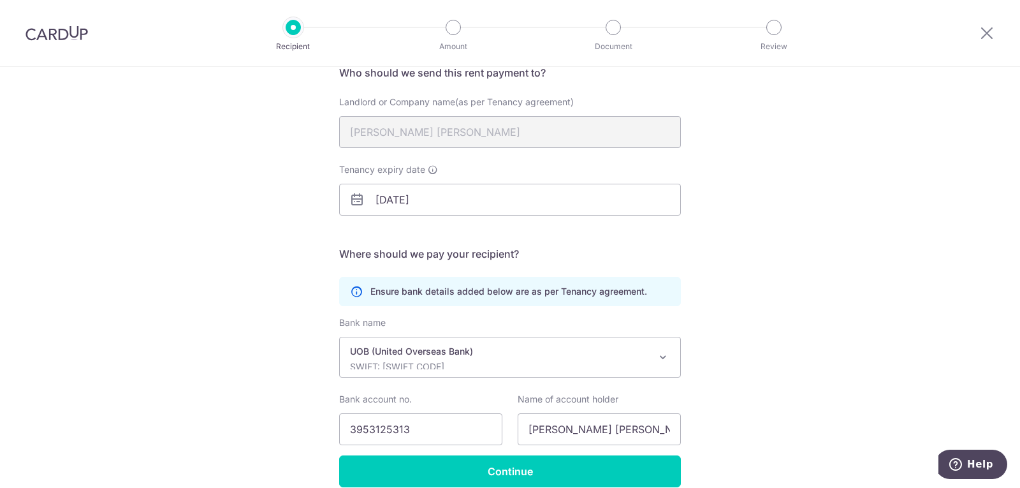
scroll to position [168, 0]
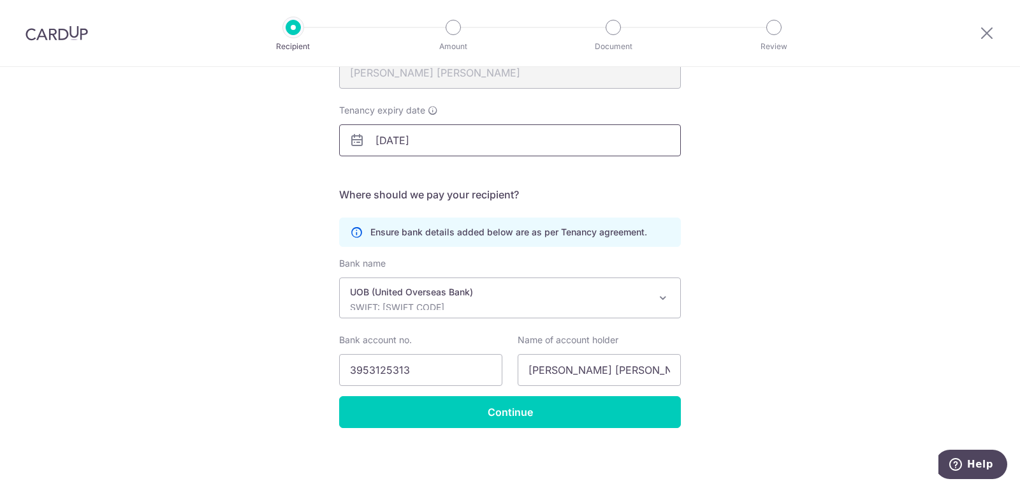
click at [387, 142] on input "11/11/2025" at bounding box center [510, 140] width 342 height 32
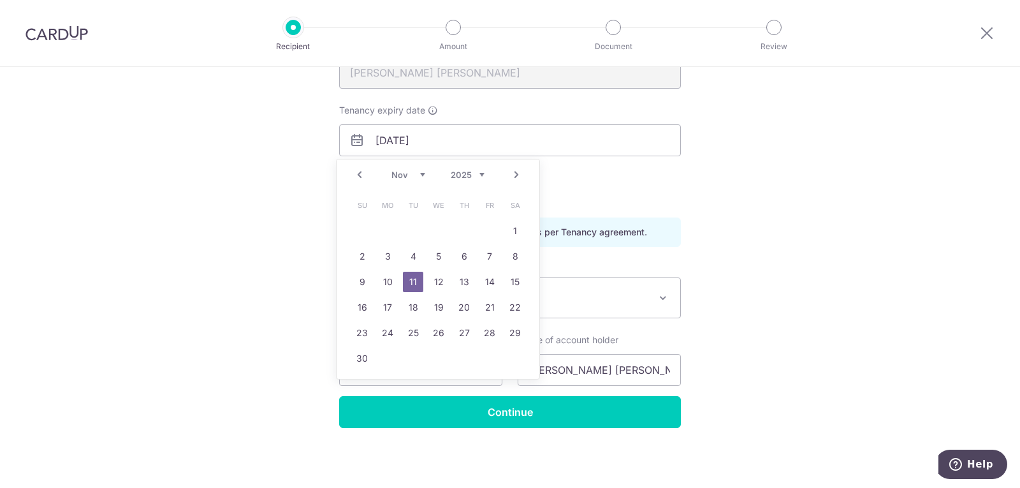
click at [419, 171] on select "Oct Nov Dec" at bounding box center [408, 175] width 34 height 10
click at [484, 166] on div "Prev Next Oct Nov Dec 2025 2026 2027 2028 2029 2030 2031 2032 2033 2034 2035" at bounding box center [438, 174] width 203 height 31
drag, startPoint x: 476, startPoint y: 173, endPoint x: 486, endPoint y: 190, distance: 19.1
click at [476, 173] on select "2025 2026 2027 2028 2029 2030 2031 2032 2033 2034 2035" at bounding box center [468, 175] width 34 height 10
click at [407, 180] on div "Jan Feb Mar Apr May Jun Jul Aug Sep Oct Nov Dec 2025 2026 2027 2028 2029 2030 2…" at bounding box center [437, 175] width 93 height 11
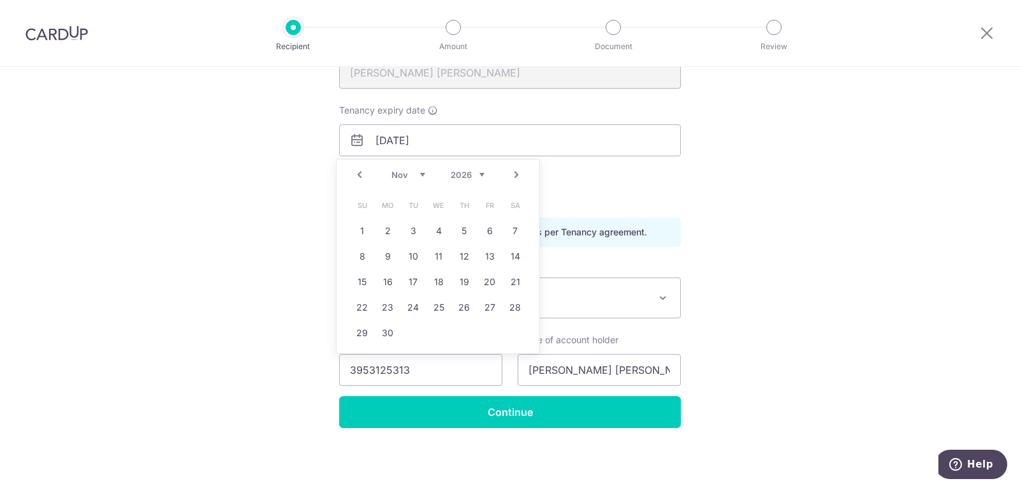
click at [412, 182] on div "Prev Next Jan Feb Mar Apr May Jun Jul Aug Sep Oct Nov Dec 2025 2026 2027 2028 2…" at bounding box center [438, 174] width 203 height 31
click at [412, 175] on select "Jan Feb Mar Apr May Jun Jul Aug Sep Oct Nov Dec" at bounding box center [408, 175] width 34 height 10
click at [461, 284] on link "14" at bounding box center [464, 282] width 20 height 20
type input "[DATE]"
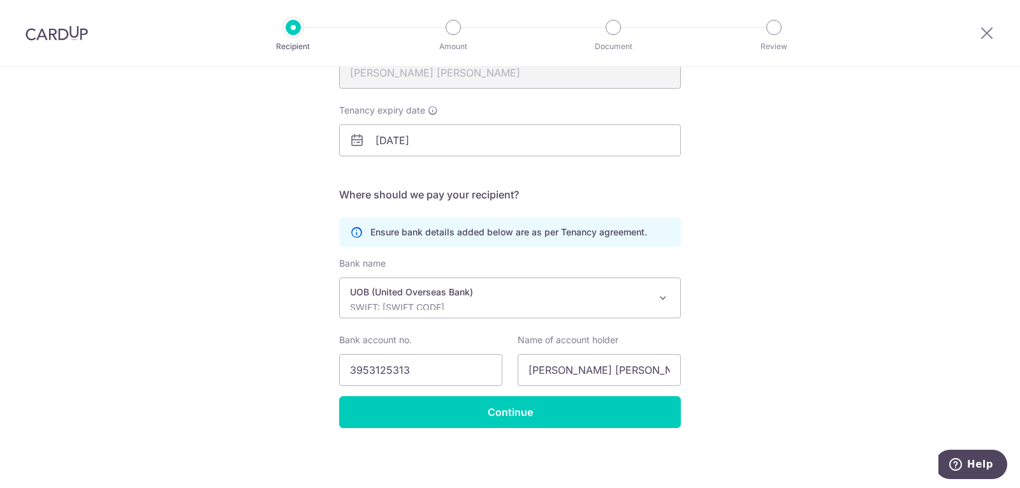
click at [768, 273] on div "Recipient Details Your recipient does not need a CardUp account to receive your…" at bounding box center [510, 193] width 1020 height 589
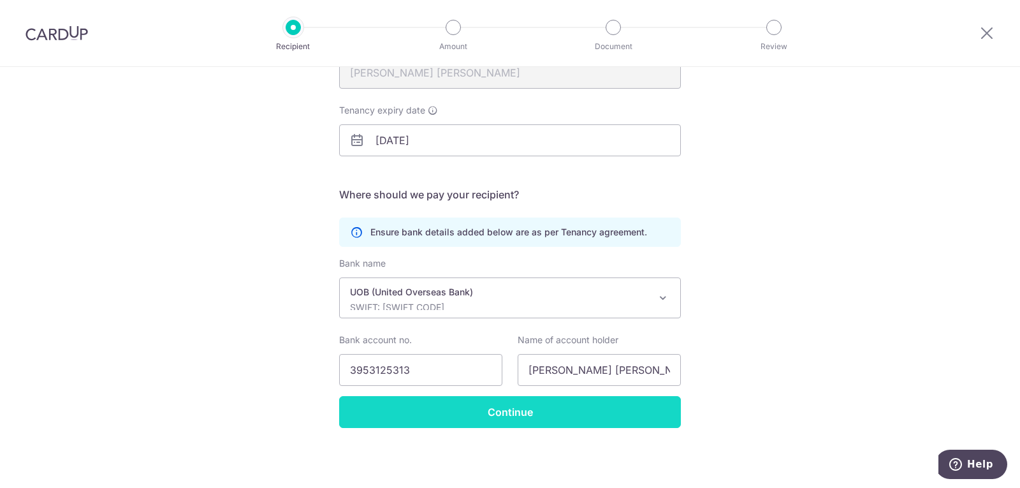
click at [609, 420] on input "Continue" at bounding box center [510, 412] width 342 height 32
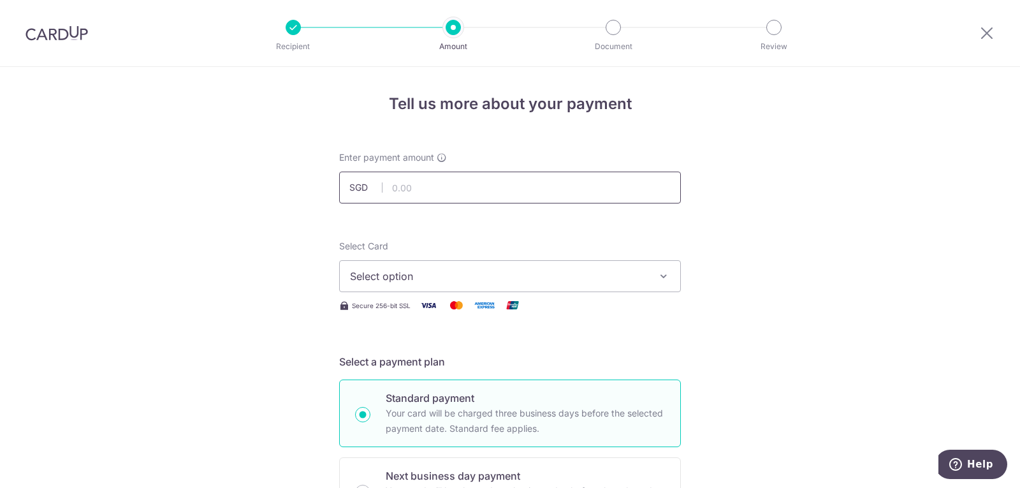
click at [421, 187] on input "text" at bounding box center [510, 187] width 342 height 32
type input "1,700.00"
click at [423, 282] on span "Select option" at bounding box center [498, 275] width 297 height 15
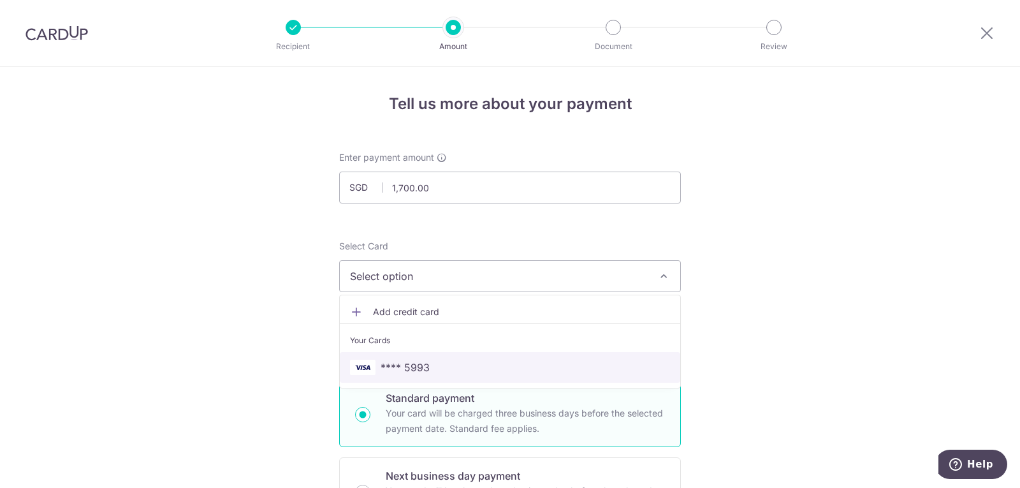
click at [410, 364] on span "**** 5993" at bounding box center [404, 366] width 49 height 15
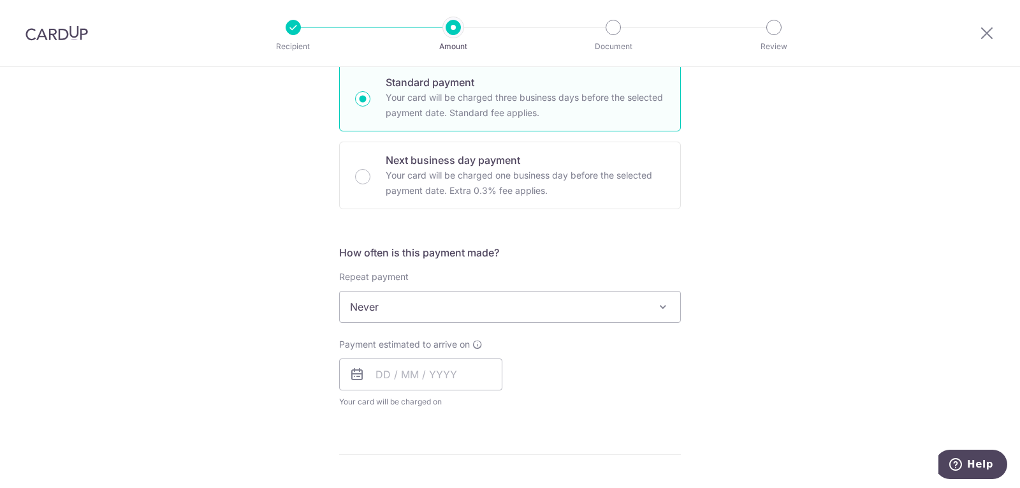
scroll to position [319, 0]
click at [438, 302] on span "Never" at bounding box center [510, 303] width 340 height 31
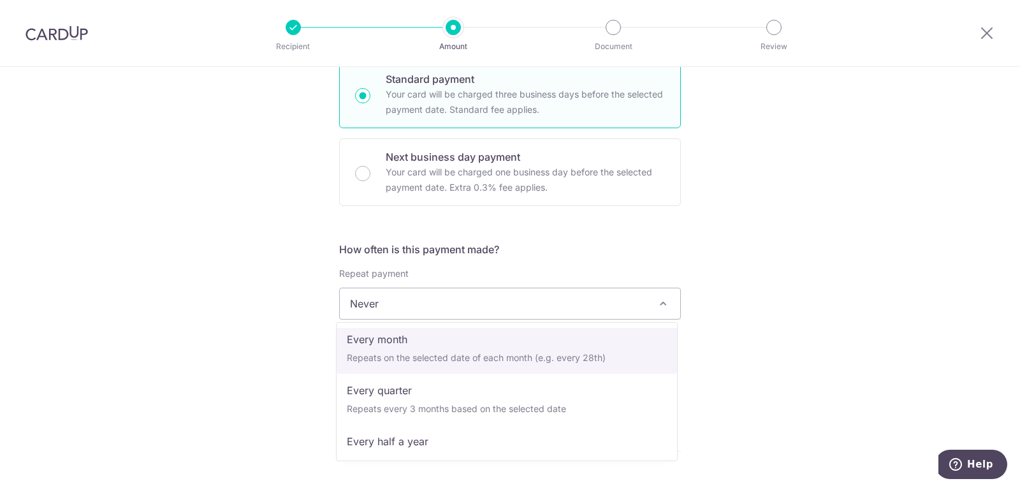
scroll to position [127, 0]
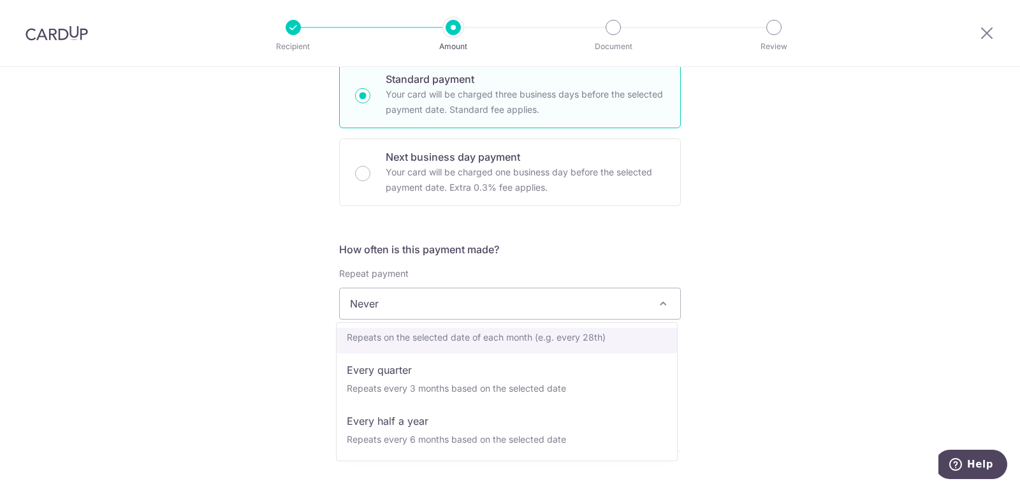
click at [324, 347] on div "Tell us more about your payment Enter payment amount SGD 1,700.00 1700.00 Selec…" at bounding box center [510, 324] width 1020 height 1153
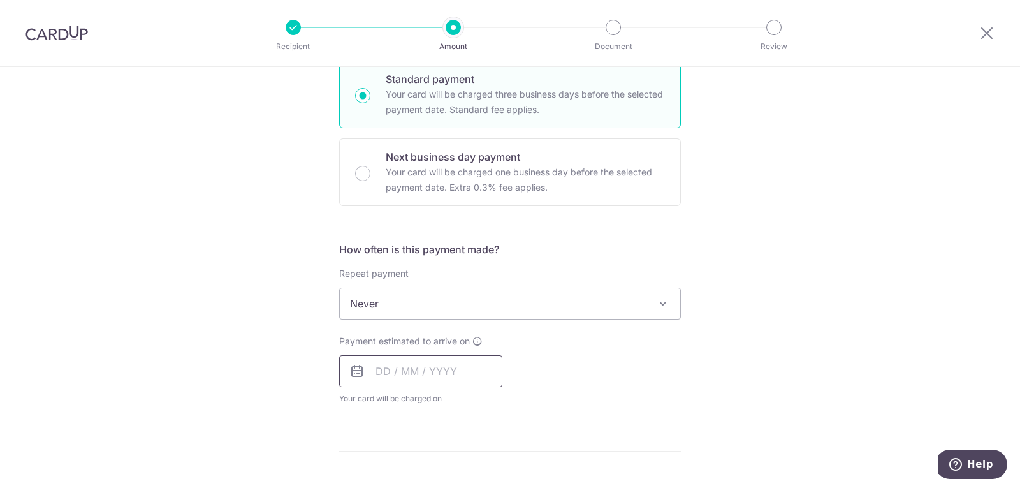
drag, startPoint x: 384, startPoint y: 380, endPoint x: 395, endPoint y: 363, distance: 20.9
click at [384, 380] on input "text" at bounding box center [420, 371] width 163 height 32
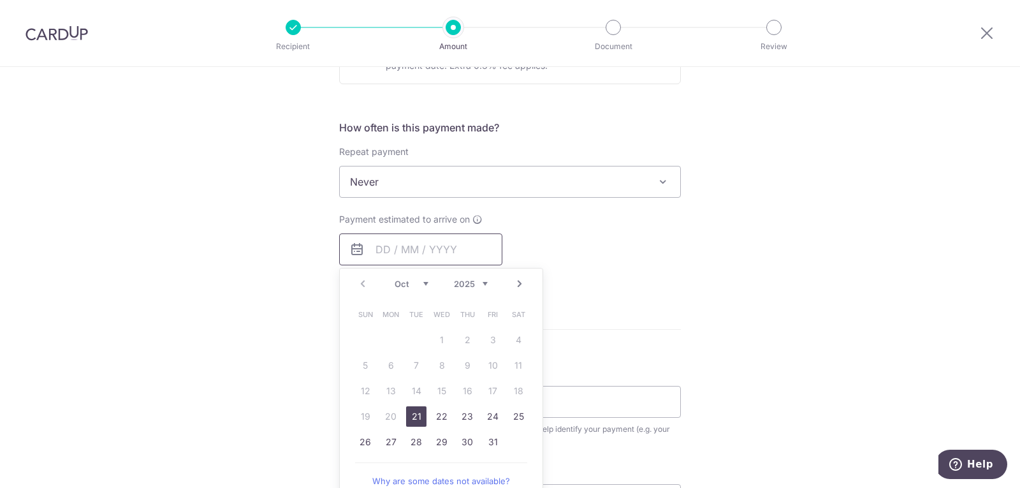
scroll to position [446, 0]
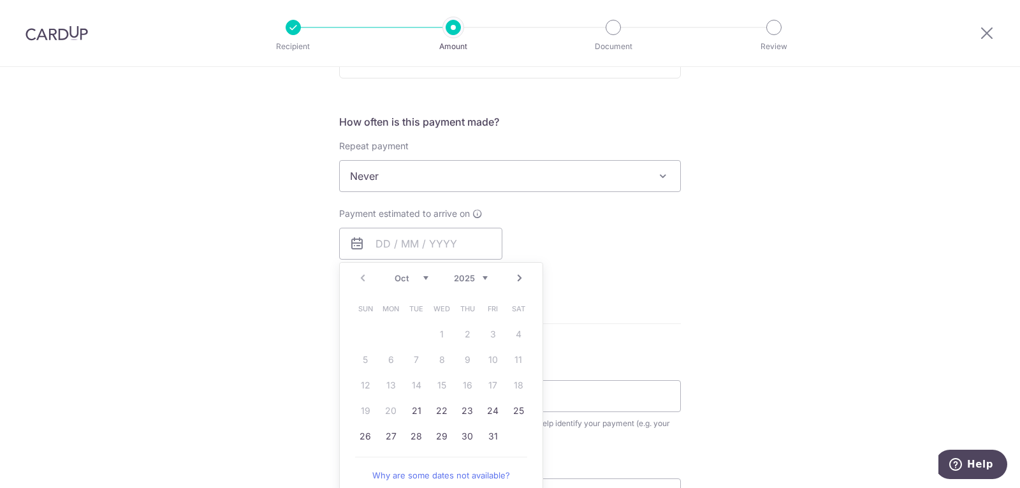
drag, startPoint x: 603, startPoint y: 327, endPoint x: 581, endPoint y: 320, distance: 22.8
click at [603, 327] on form "Enter payment amount SGD 1,700.00 1700.00 Select Card **** 5993 Add credit card…" at bounding box center [510, 209] width 342 height 1009
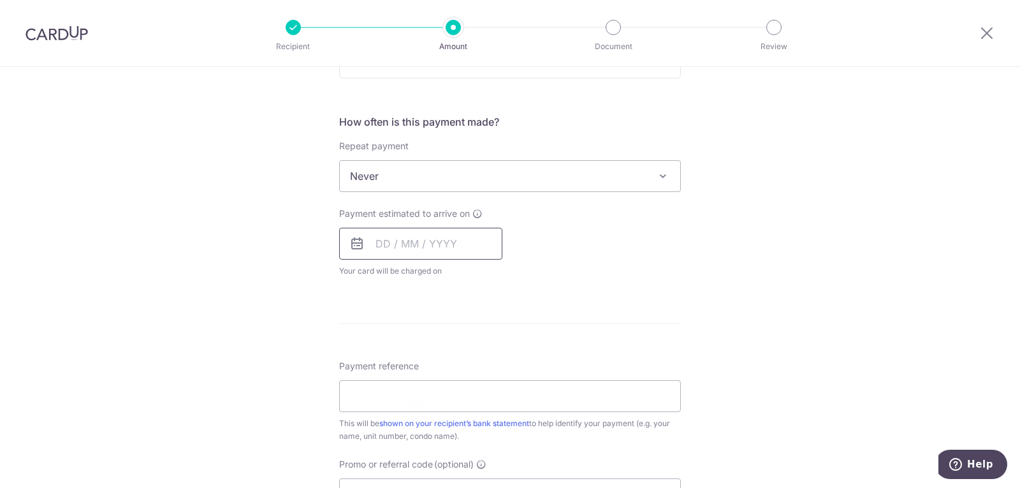
click at [390, 248] on input "text" at bounding box center [420, 244] width 163 height 32
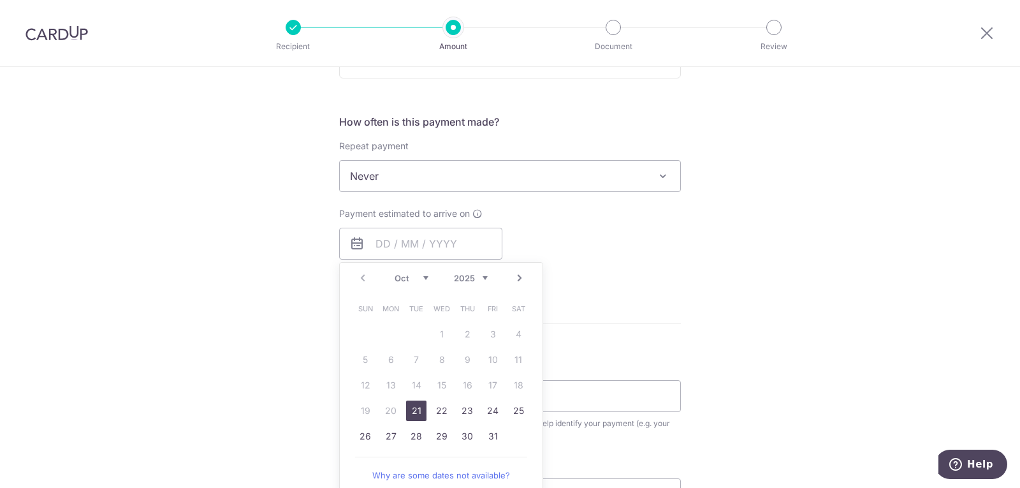
click at [514, 275] on link "Next" at bounding box center [519, 277] width 15 height 15
click at [386, 410] on link "17" at bounding box center [390, 410] width 20 height 20
type input "[DATE]"
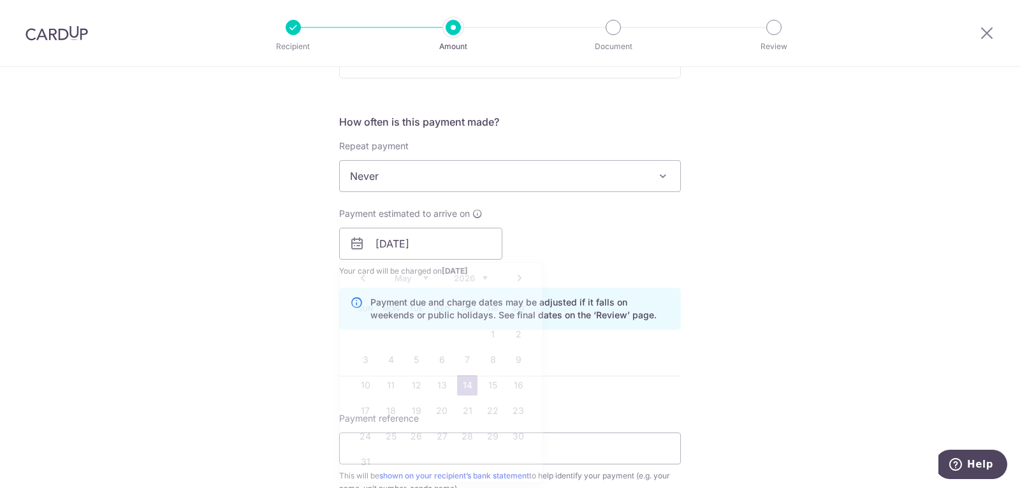
click at [567, 270] on div "Payment estimated to arrive on [DATE] Prev Next Jan Feb Mar Apr May Jun [DATE] …" at bounding box center [509, 242] width 357 height 70
click at [462, 250] on input "17/11/2025" at bounding box center [420, 244] width 163 height 32
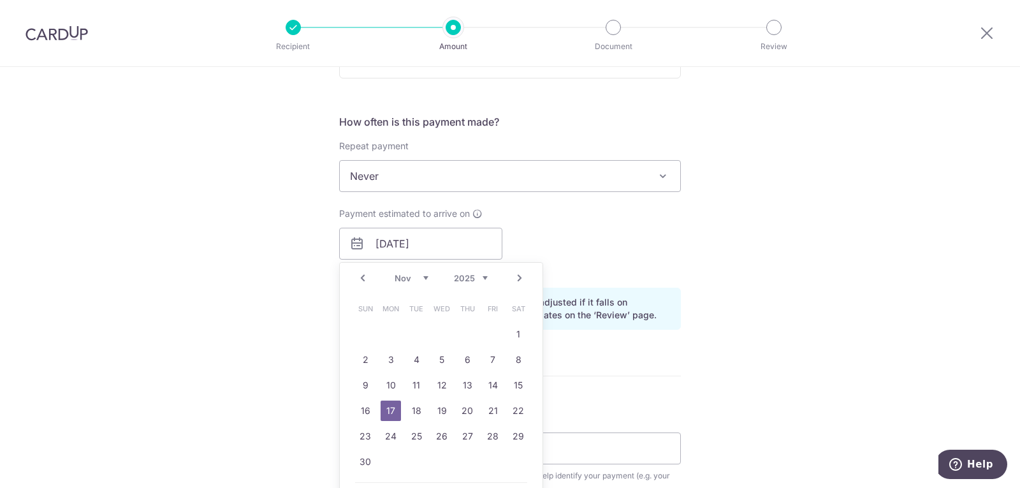
click at [574, 228] on div "Payment estimated to arrive on 17/11/2025 Prev Next Oct Nov Dec 2025 2026 2027 …" at bounding box center [509, 242] width 357 height 70
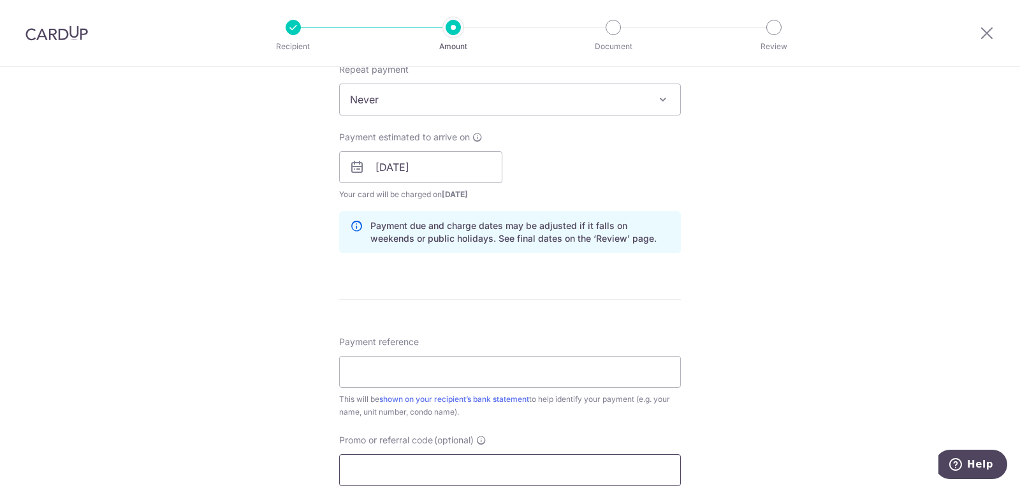
scroll to position [637, 0]
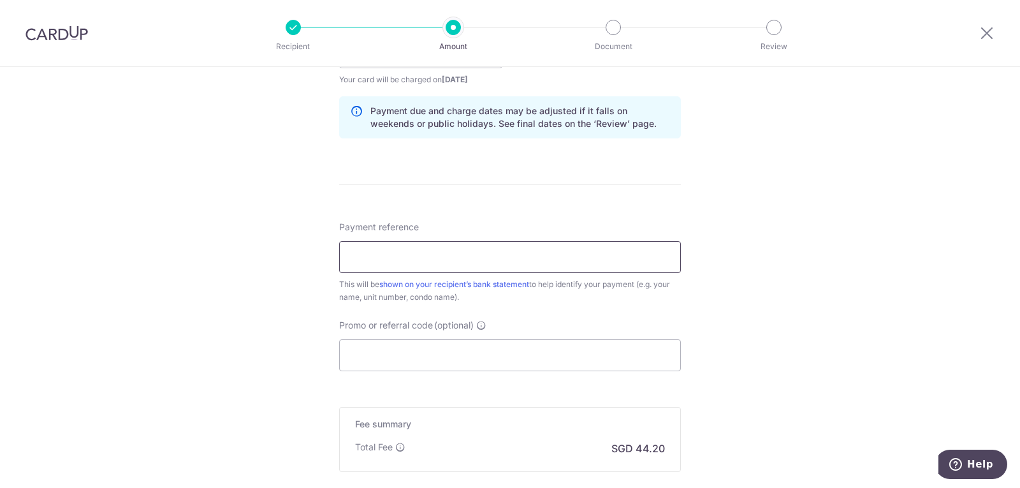
click at [432, 251] on input "Payment reference" at bounding box center [510, 257] width 342 height 32
type input "MR15-32"
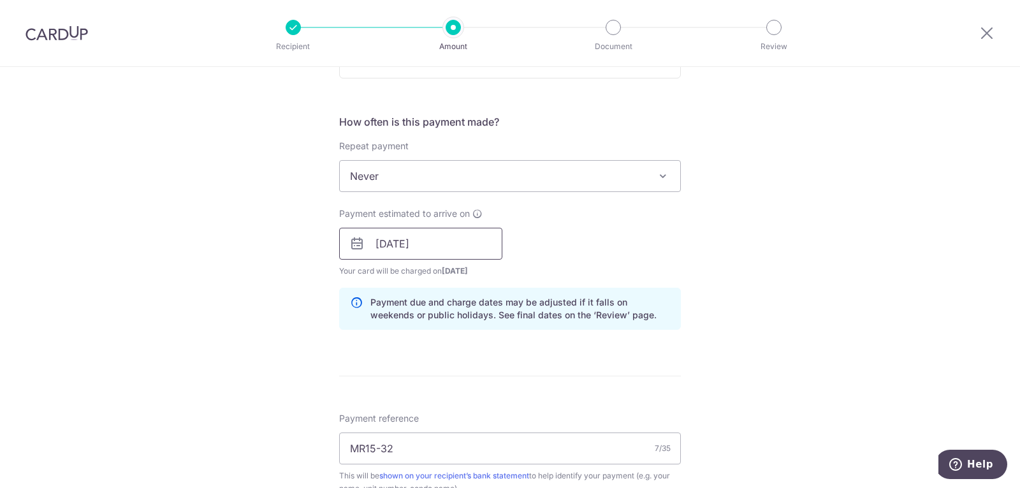
click at [382, 247] on input "17/11/2025" at bounding box center [420, 244] width 163 height 32
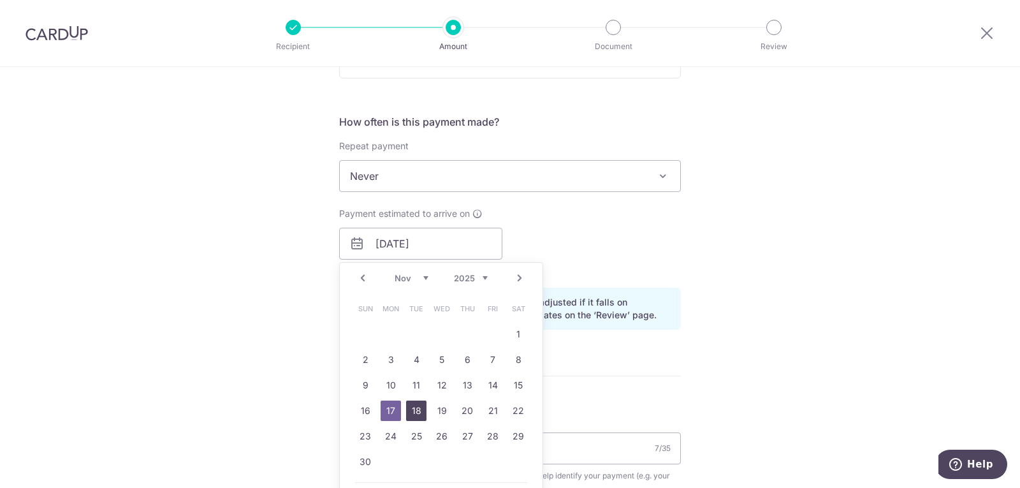
click at [417, 409] on link "18" at bounding box center [416, 410] width 20 height 20
type input "[DATE]"
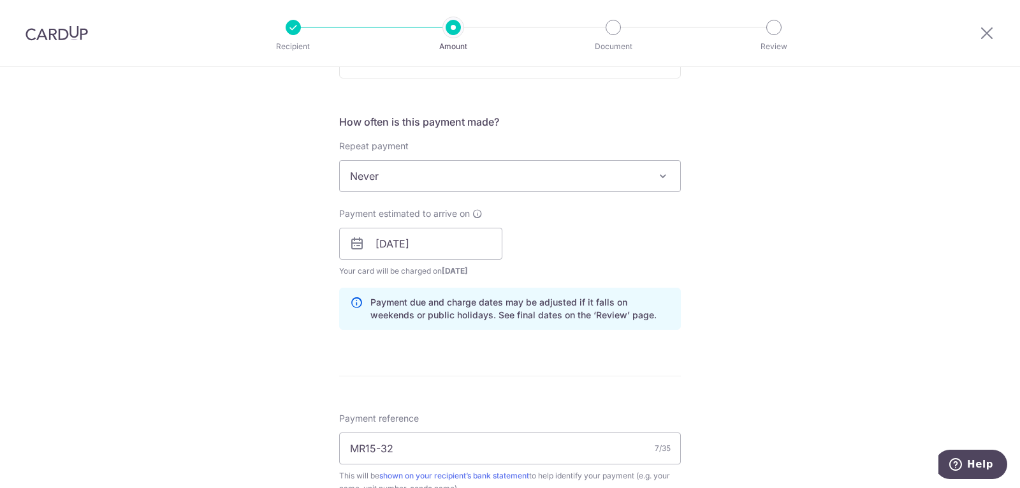
click at [630, 243] on div "Payment estimated to arrive on 18/11/2025 Prev Next Jan Feb Mar Apr May Jun Jul…" at bounding box center [509, 242] width 357 height 70
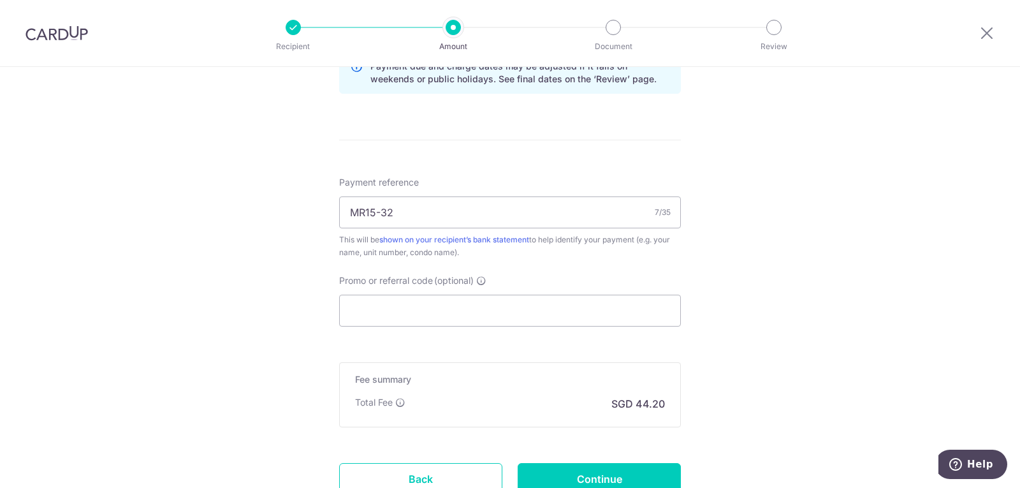
scroll to position [701, 0]
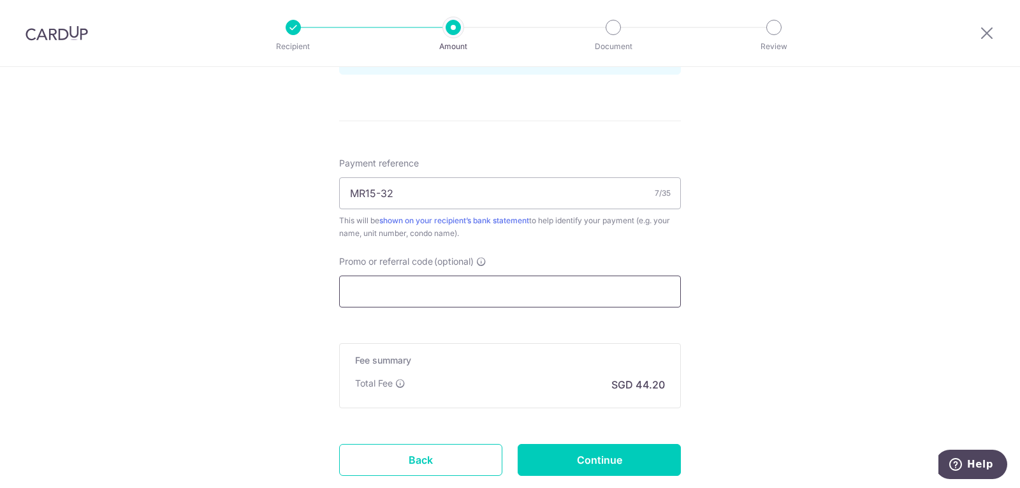
click at [510, 296] on input "Promo or referral code (optional)" at bounding box center [510, 291] width 342 height 32
paste input "SAVERENT179"
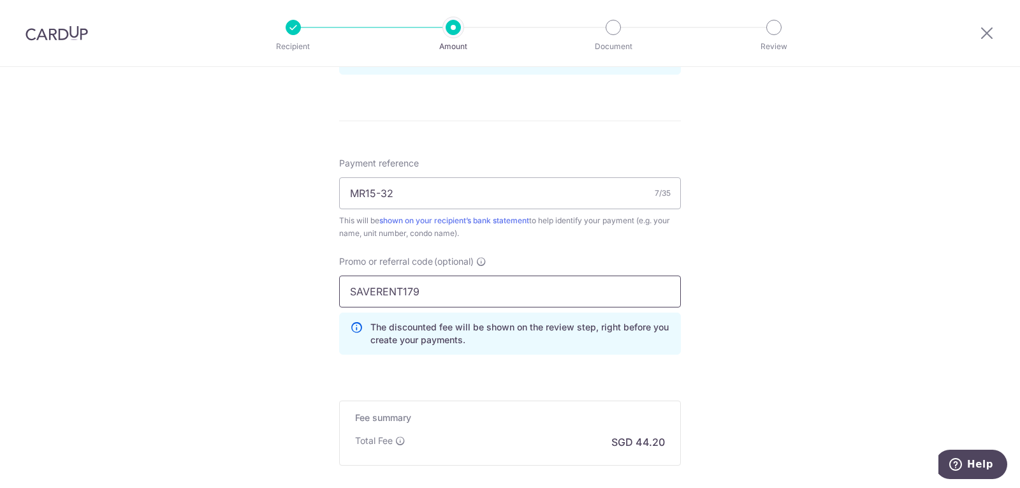
type input "SAVERENT179"
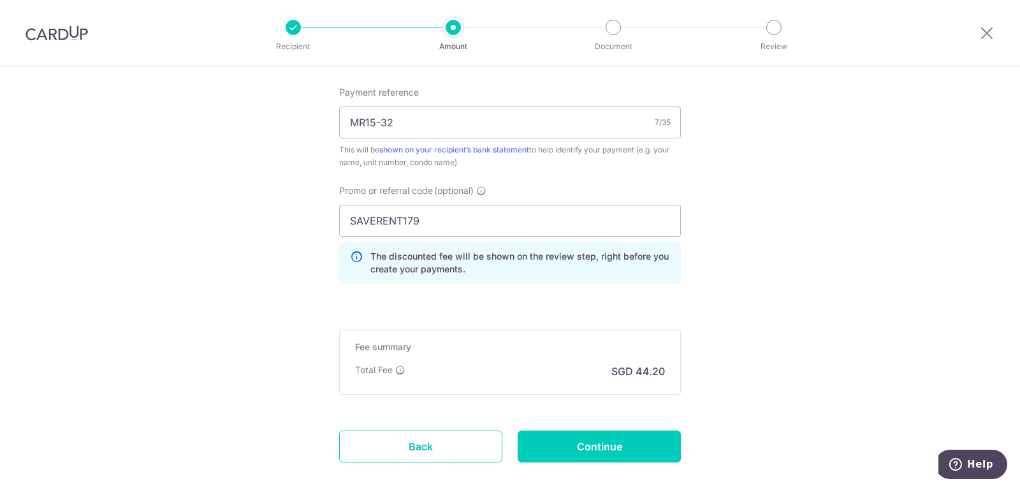
scroll to position [842, 0]
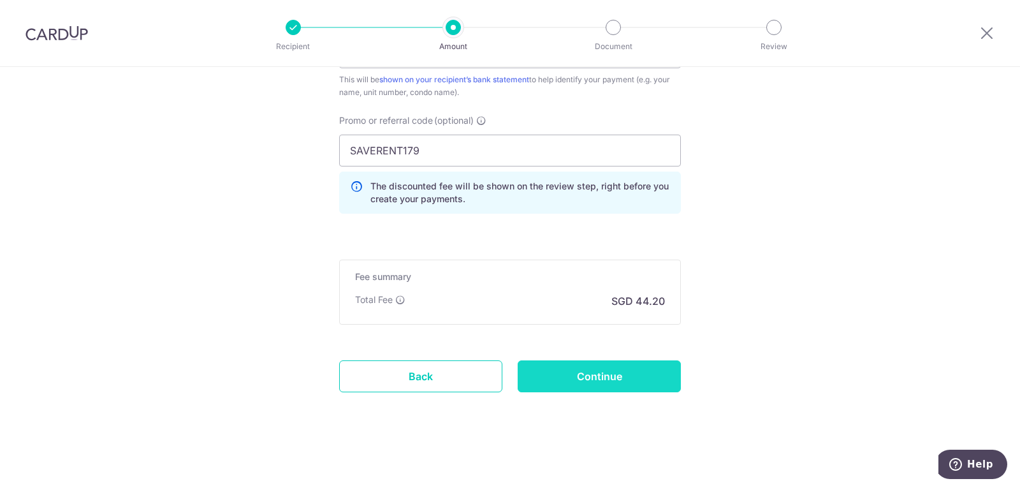
click at [629, 386] on input "Continue" at bounding box center [599, 376] width 163 height 32
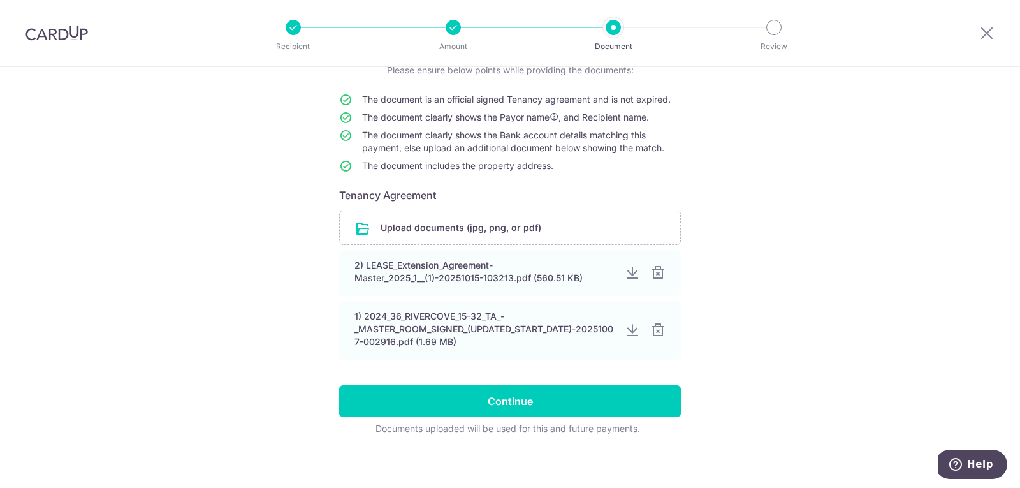
scroll to position [107, 0]
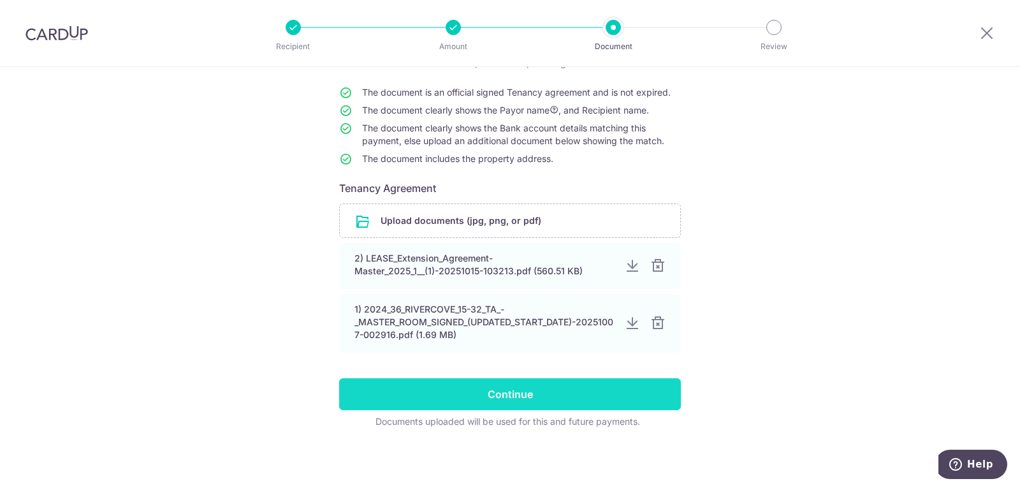
click at [527, 398] on input "Continue" at bounding box center [510, 394] width 342 height 32
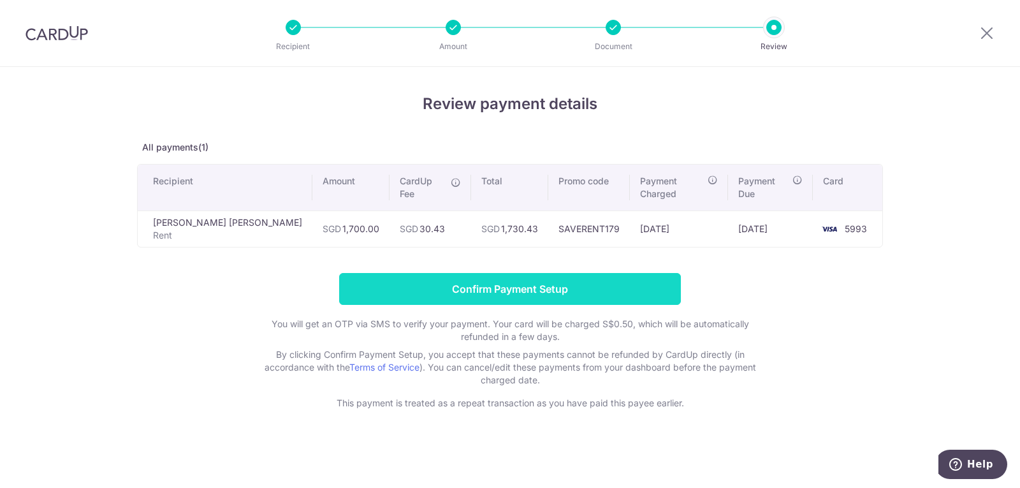
click at [449, 280] on input "Confirm Payment Setup" at bounding box center [510, 289] width 342 height 32
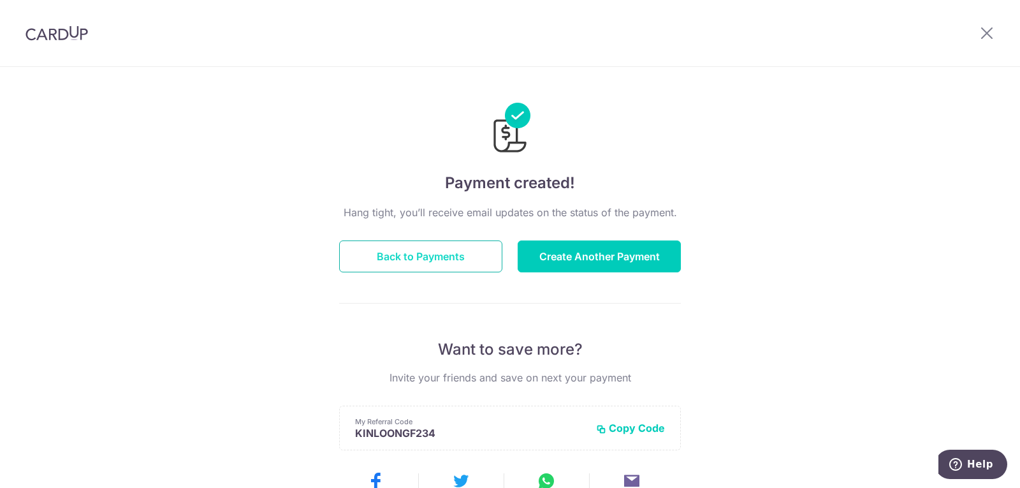
click at [417, 243] on button "Back to Payments" at bounding box center [420, 256] width 163 height 32
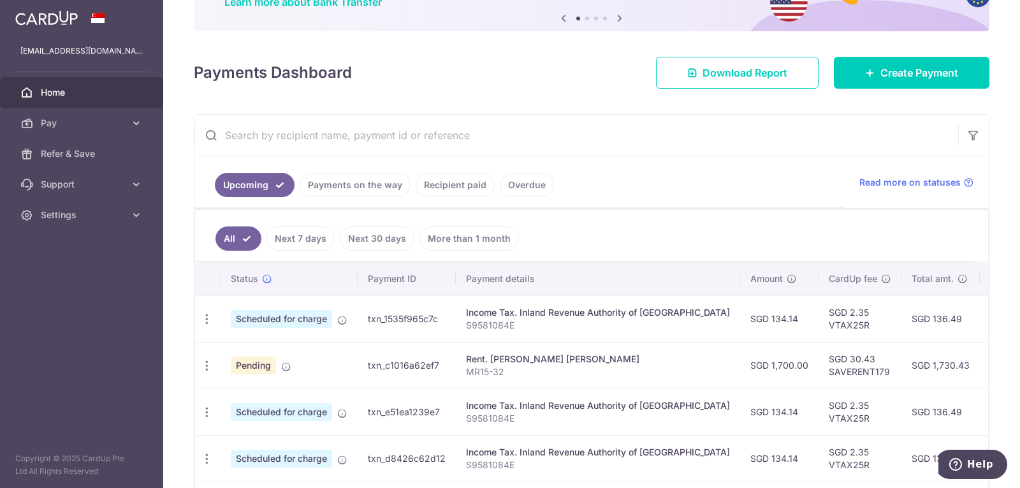
scroll to position [226, 0]
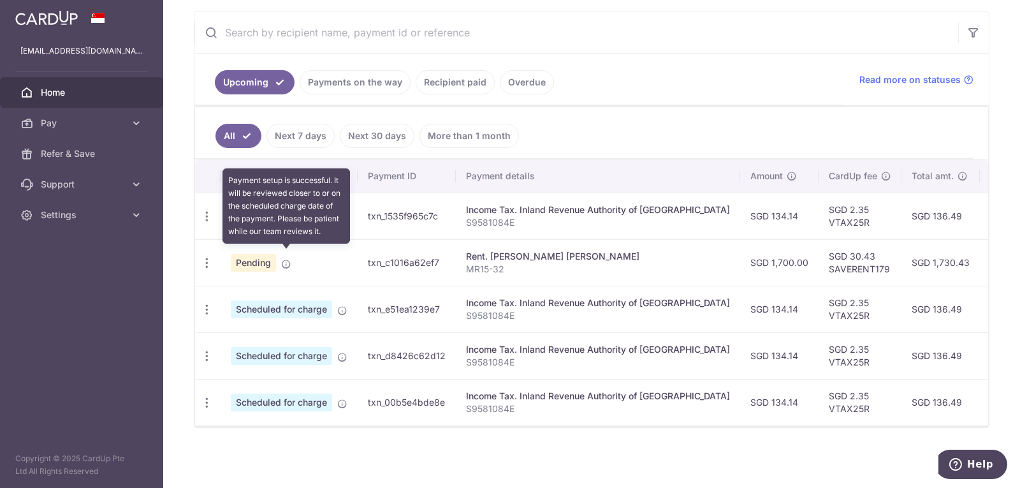
click at [287, 259] on icon at bounding box center [286, 264] width 10 height 10
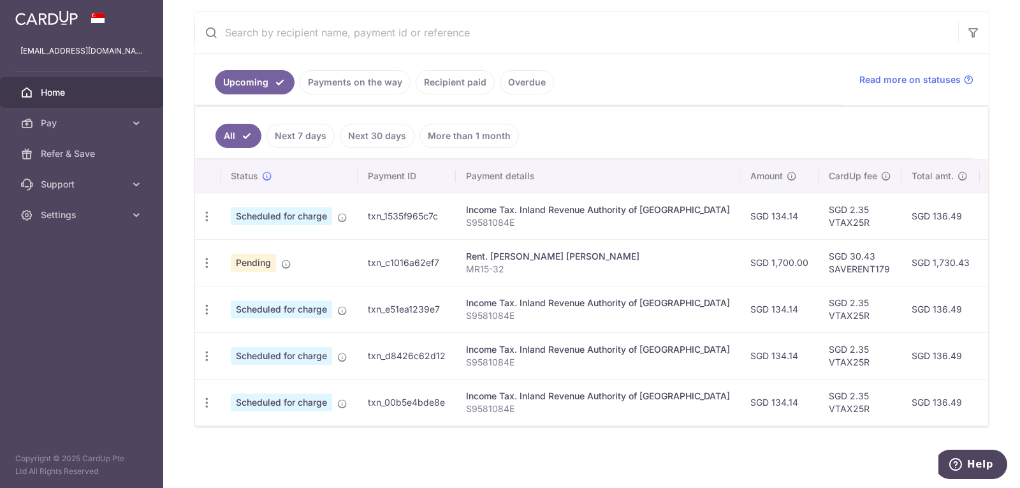
scroll to position [241, 0]
click at [70, 90] on span "Home" at bounding box center [83, 92] width 84 height 13
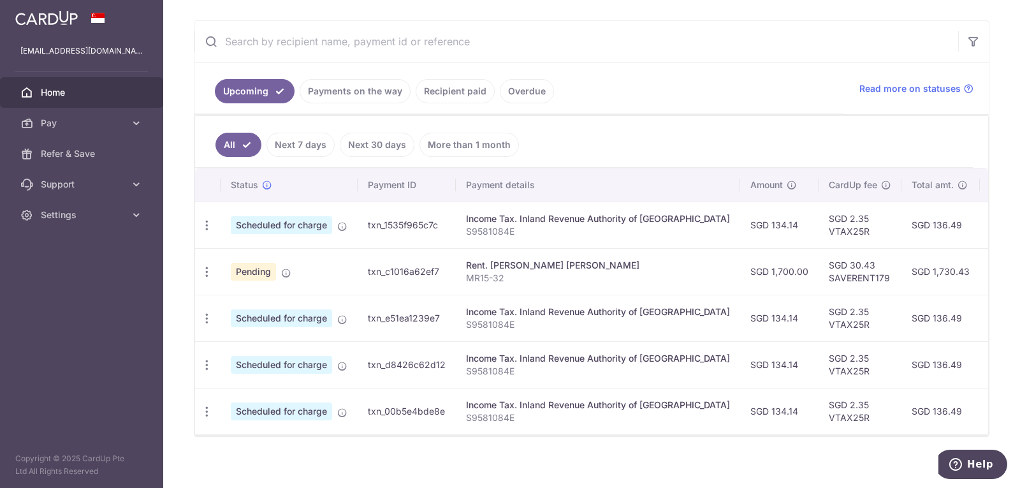
scroll to position [241, 0]
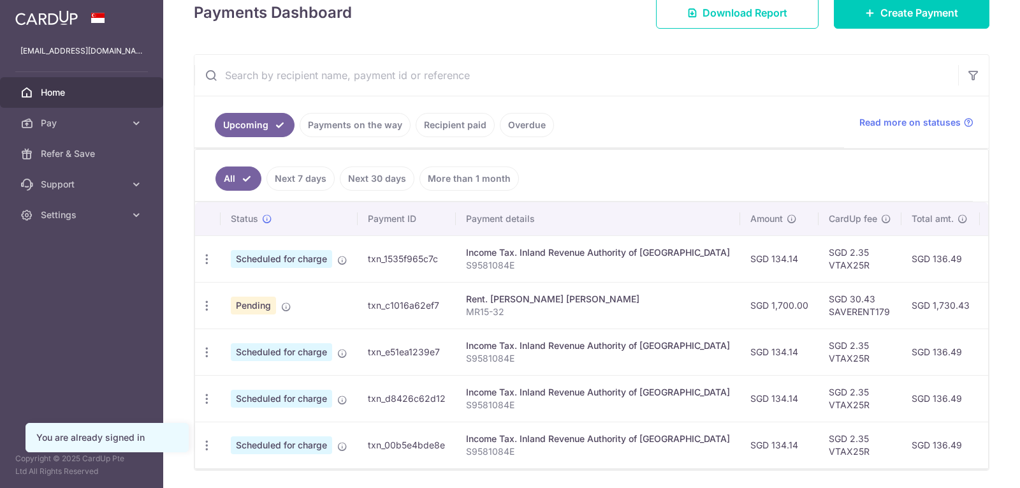
scroll to position [226, 0]
